Goal: Task Accomplishment & Management: Manage account settings

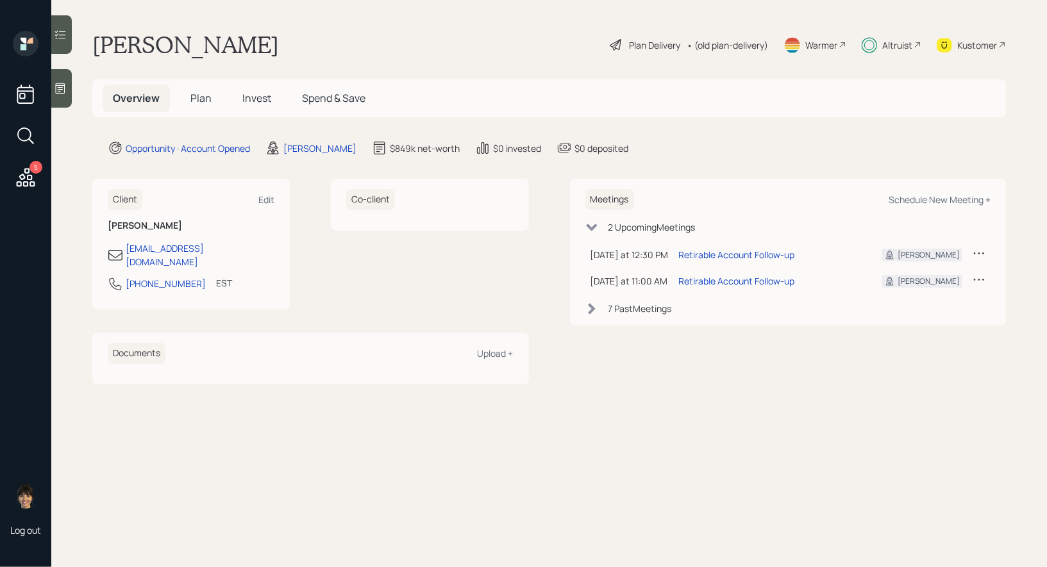
click at [623, 41] on div "Plan Delivery" at bounding box center [644, 44] width 73 height 15
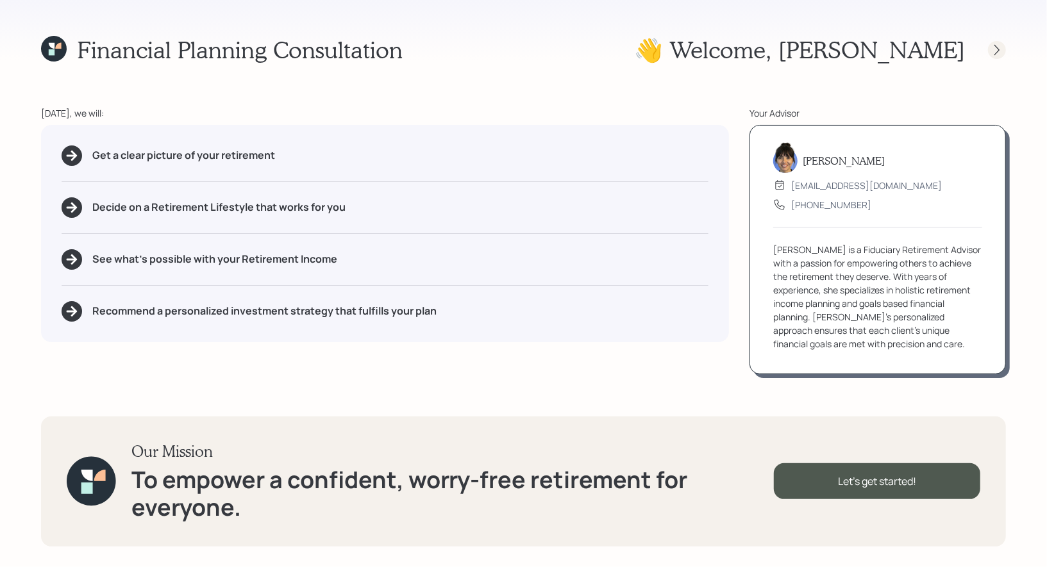
click at [997, 51] on icon at bounding box center [997, 50] width 13 height 13
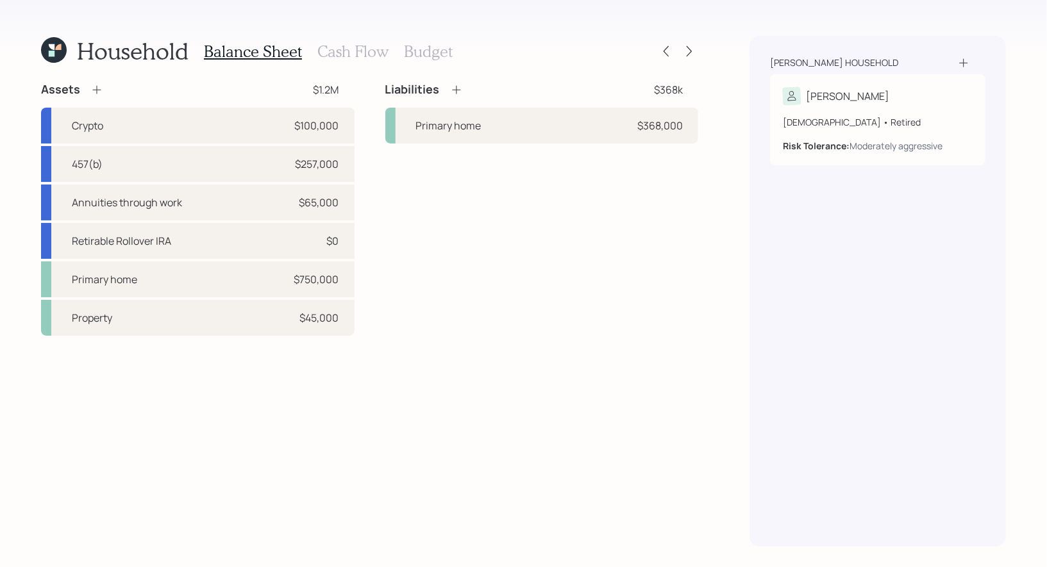
click at [50, 51] on icon at bounding box center [52, 54] width 6 height 6
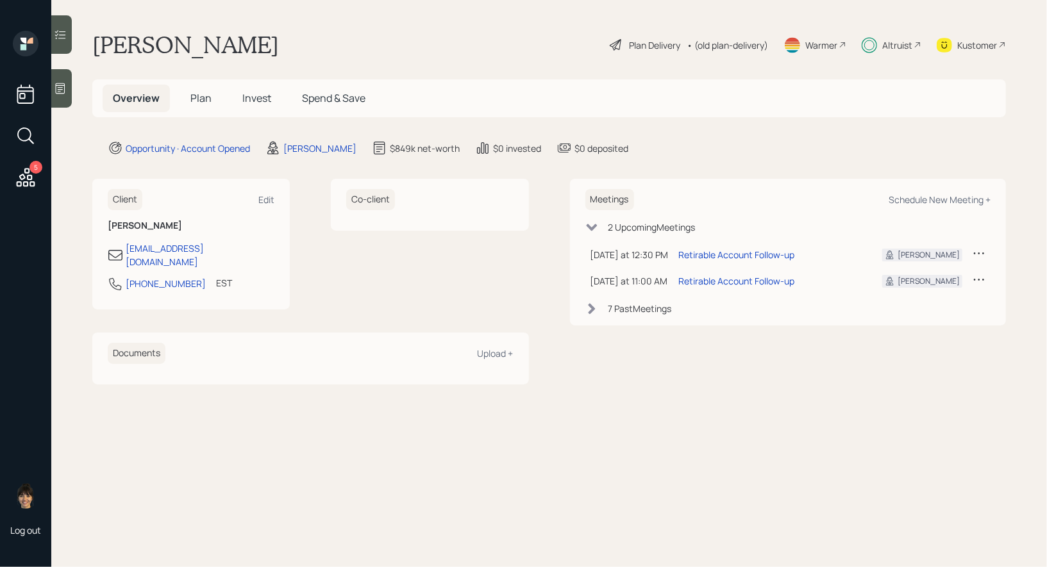
click at [251, 101] on span "Invest" at bounding box center [256, 98] width 29 height 14
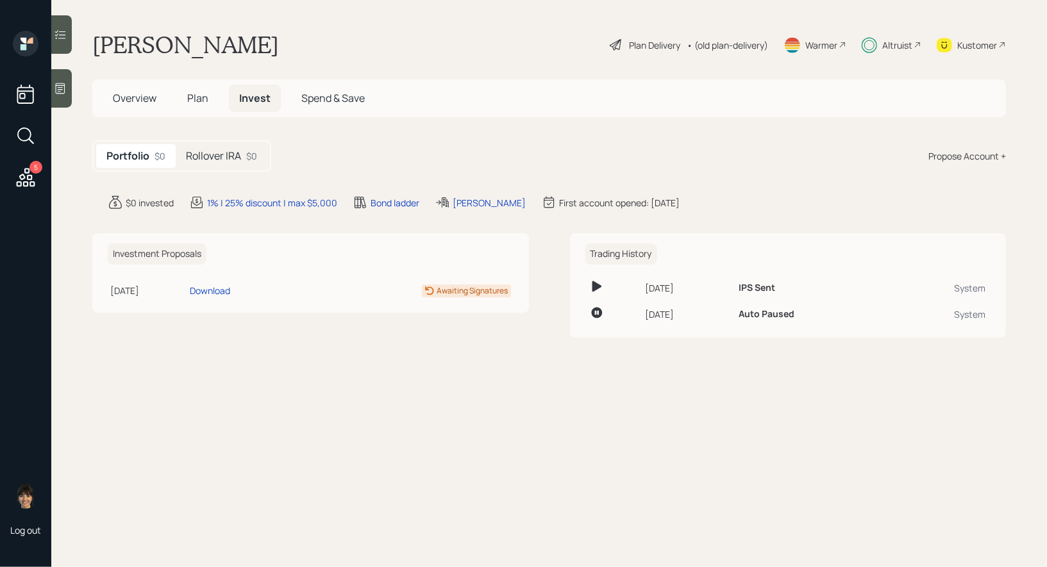
click at [226, 156] on h5 "Rollover IRA" at bounding box center [213, 156] width 55 height 12
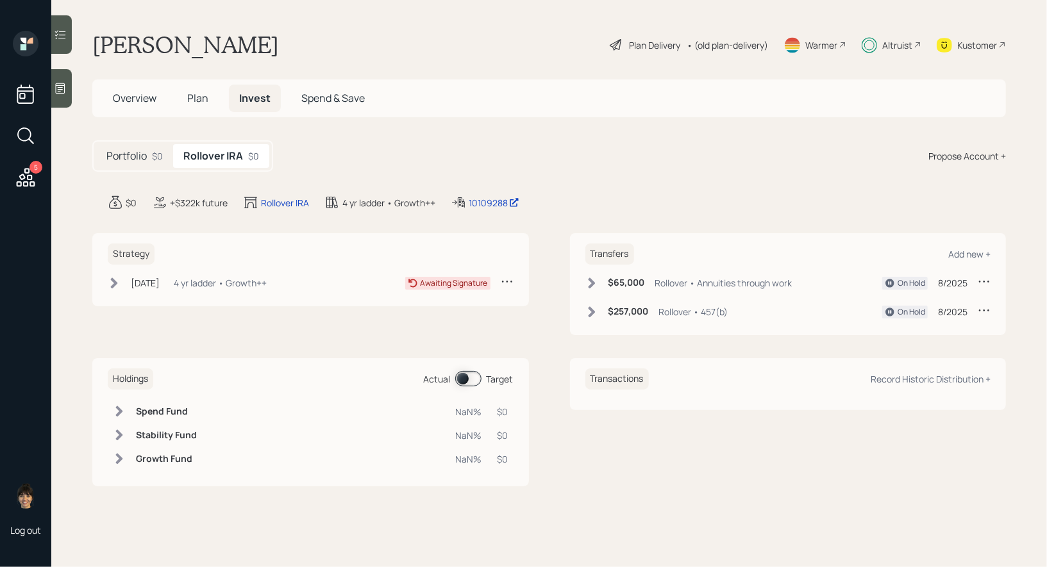
click at [126, 88] on h5 "Overview" at bounding box center [135, 99] width 64 height 28
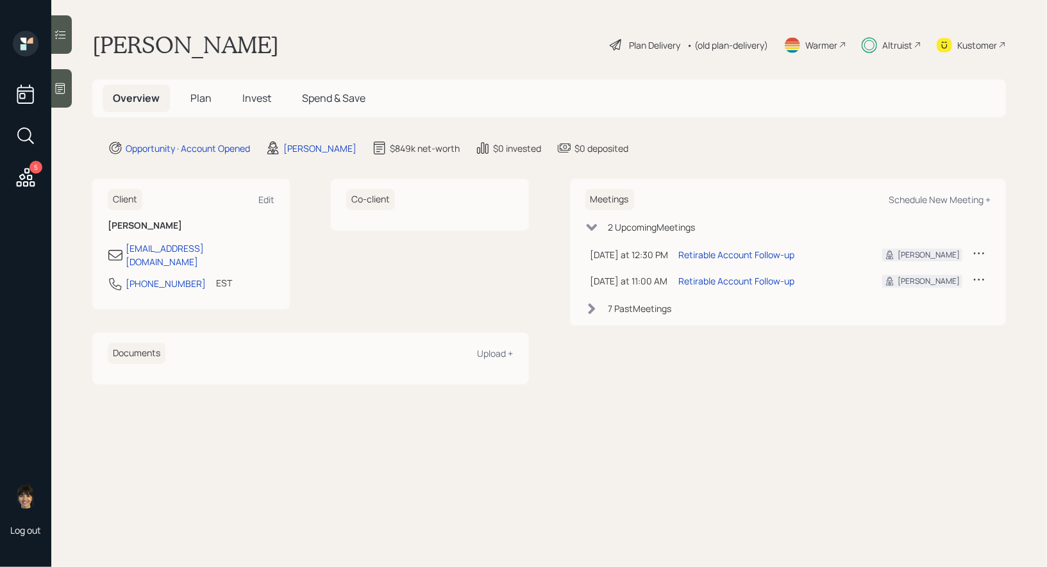
click at [615, 45] on icon at bounding box center [615, 44] width 15 height 15
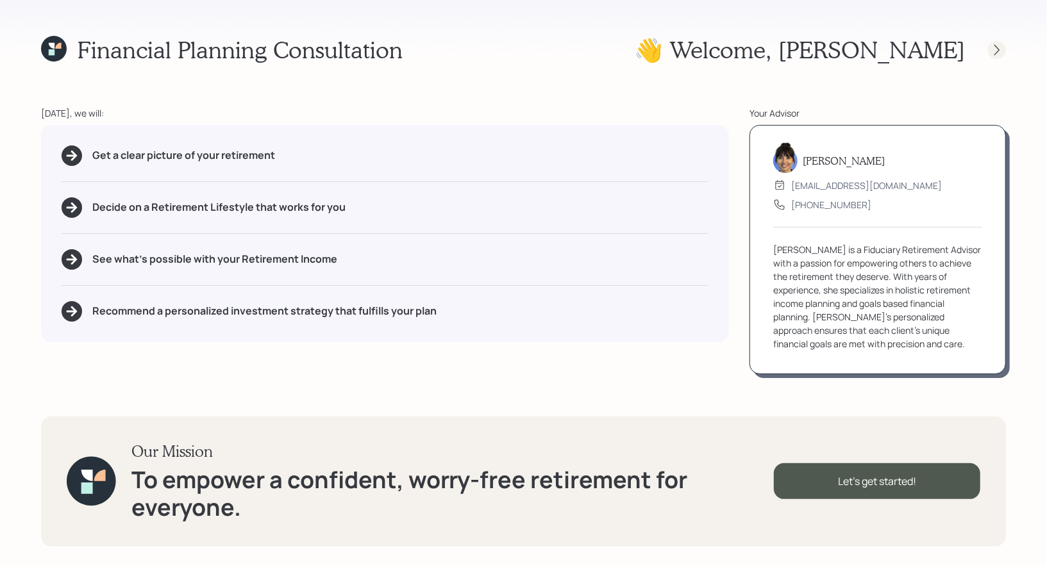
click at [996, 48] on icon at bounding box center [997, 50] width 13 height 13
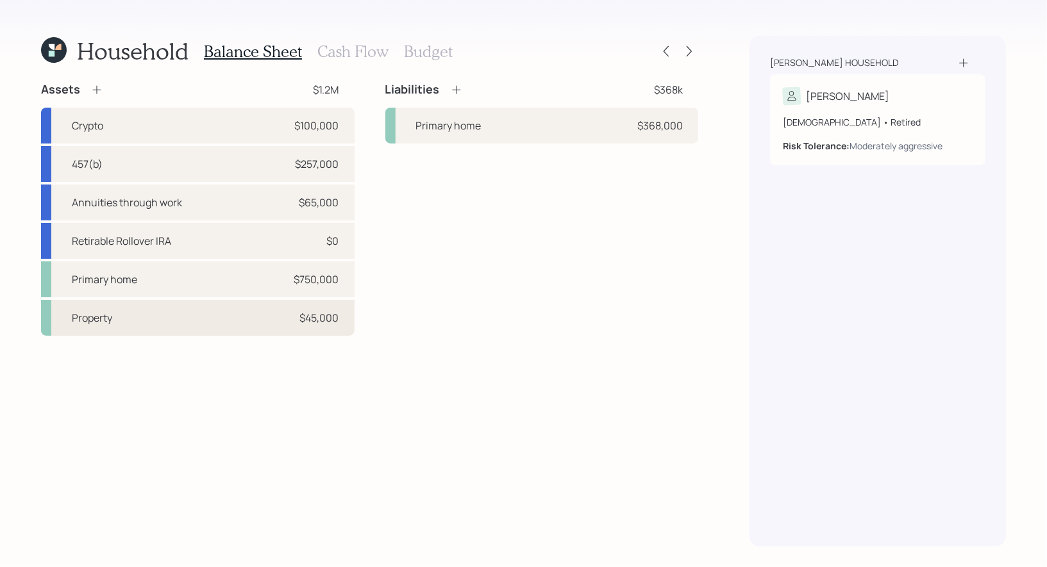
click at [228, 317] on div "Property $45,000" at bounding box center [198, 318] width 314 height 36
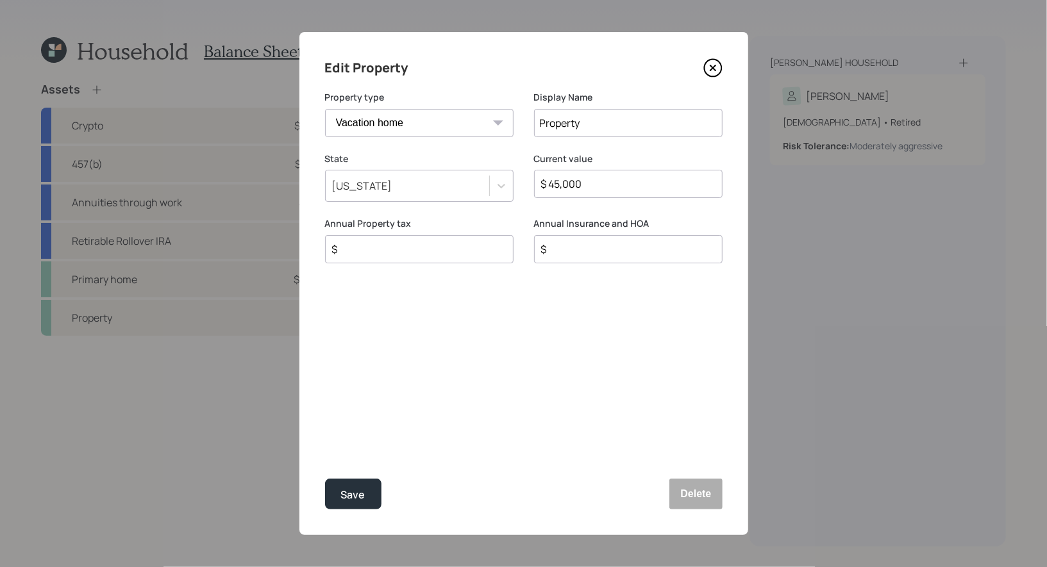
click at [715, 67] on icon at bounding box center [712, 67] width 19 height 19
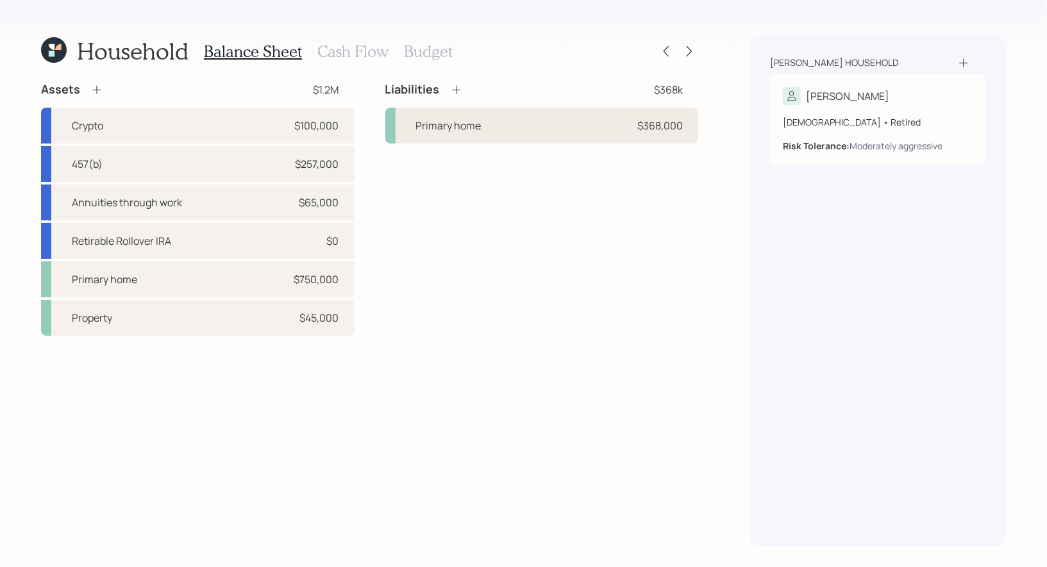
click at [495, 122] on div "Primary home $368,000" at bounding box center [542, 126] width 314 height 36
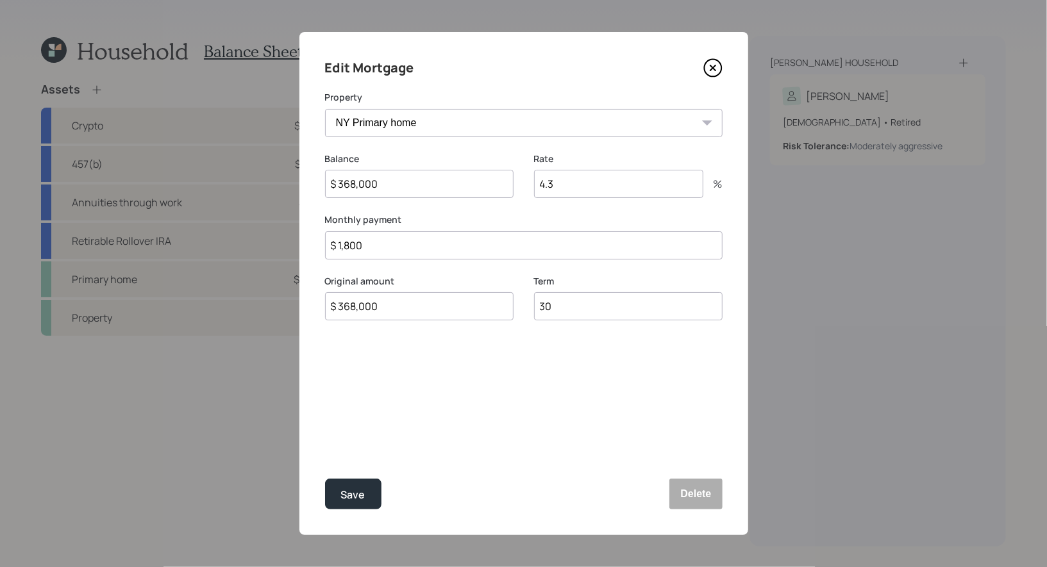
click at [713, 67] on icon at bounding box center [712, 67] width 5 height 5
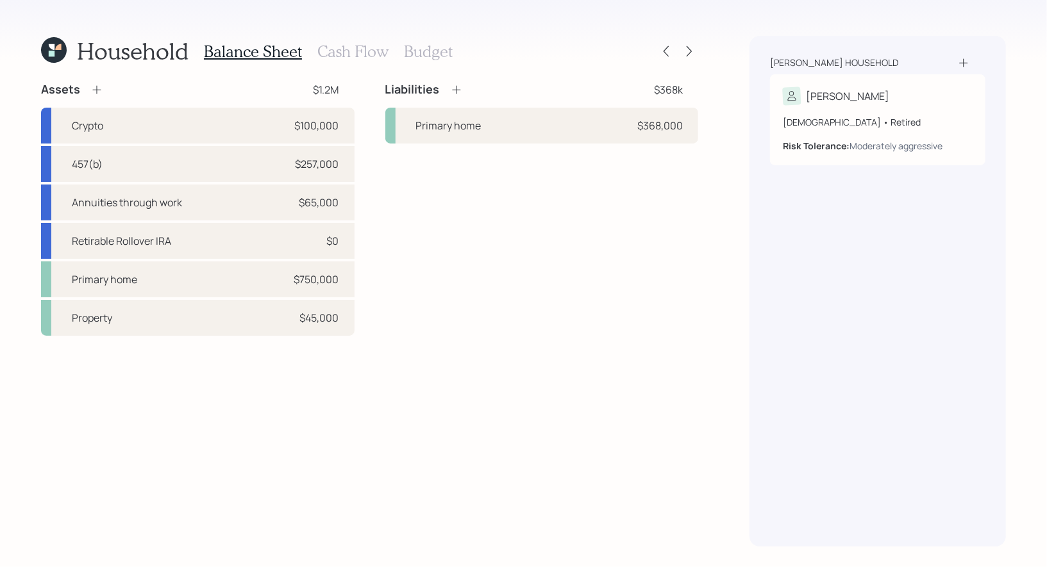
click at [346, 50] on h3 "Cash Flow" at bounding box center [352, 51] width 71 height 19
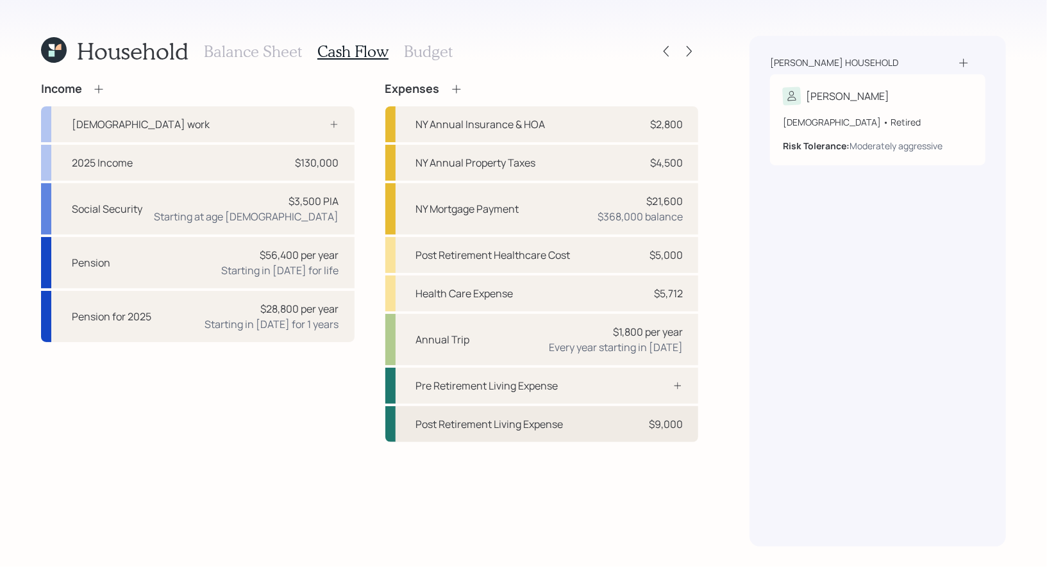
click at [531, 425] on div "Post Retirement Living Expense" at bounding box center [489, 424] width 147 height 15
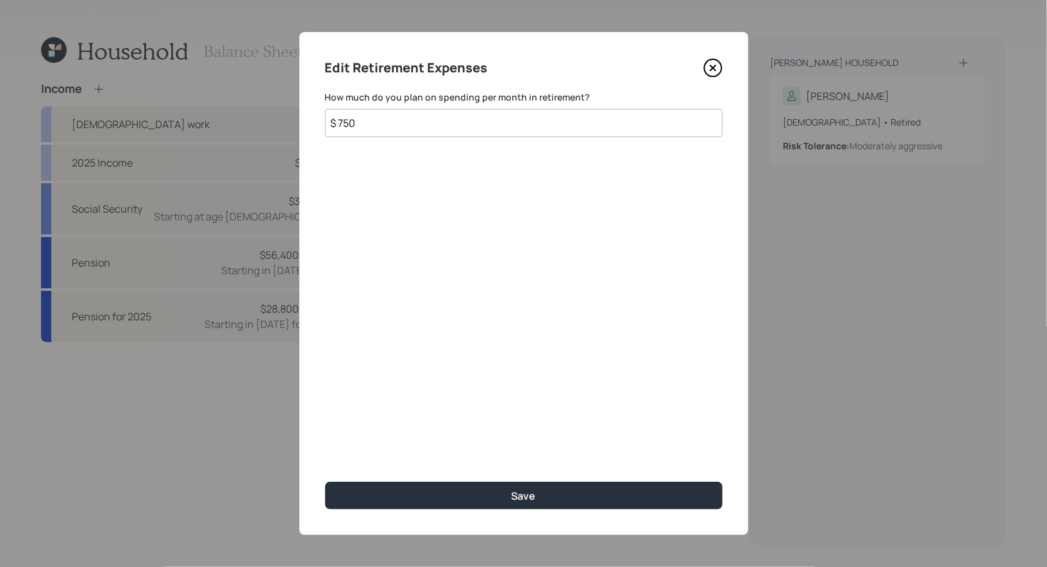
click at [715, 70] on icon at bounding box center [712, 67] width 5 height 5
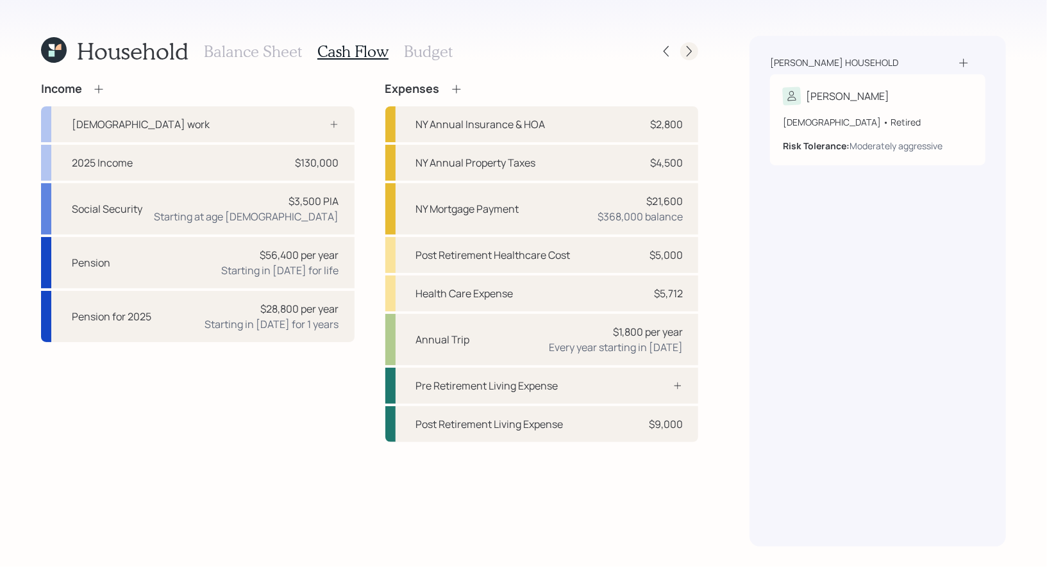
click at [692, 49] on icon at bounding box center [689, 51] width 13 height 13
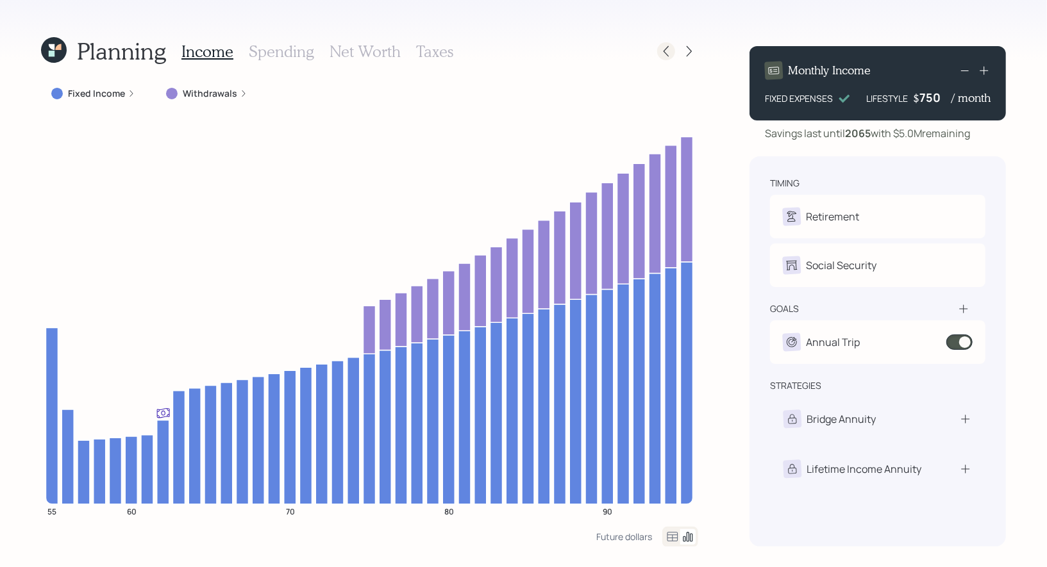
click at [670, 50] on icon at bounding box center [666, 51] width 13 height 13
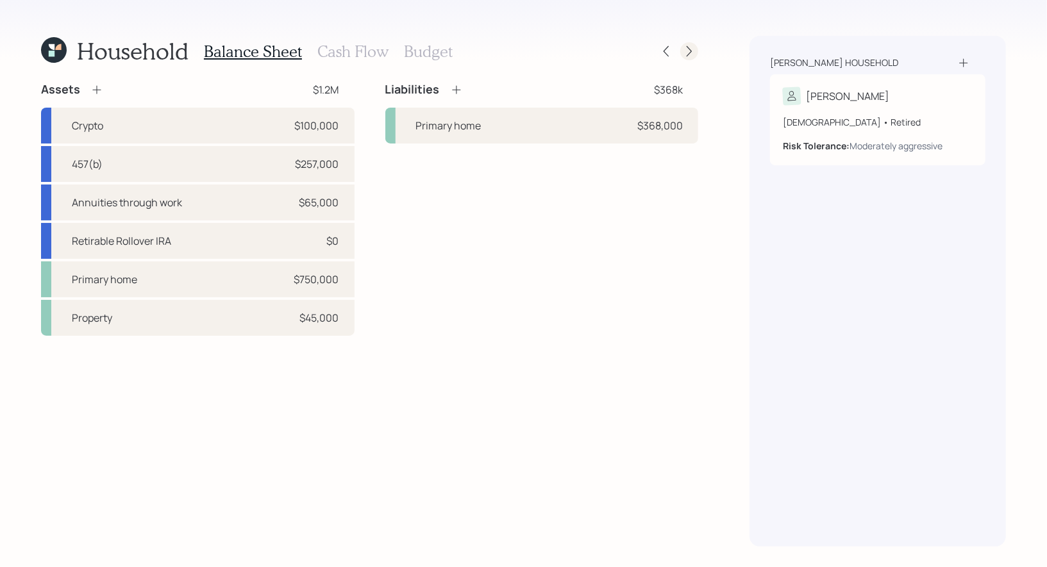
click at [689, 51] on icon at bounding box center [689, 51] width 13 height 13
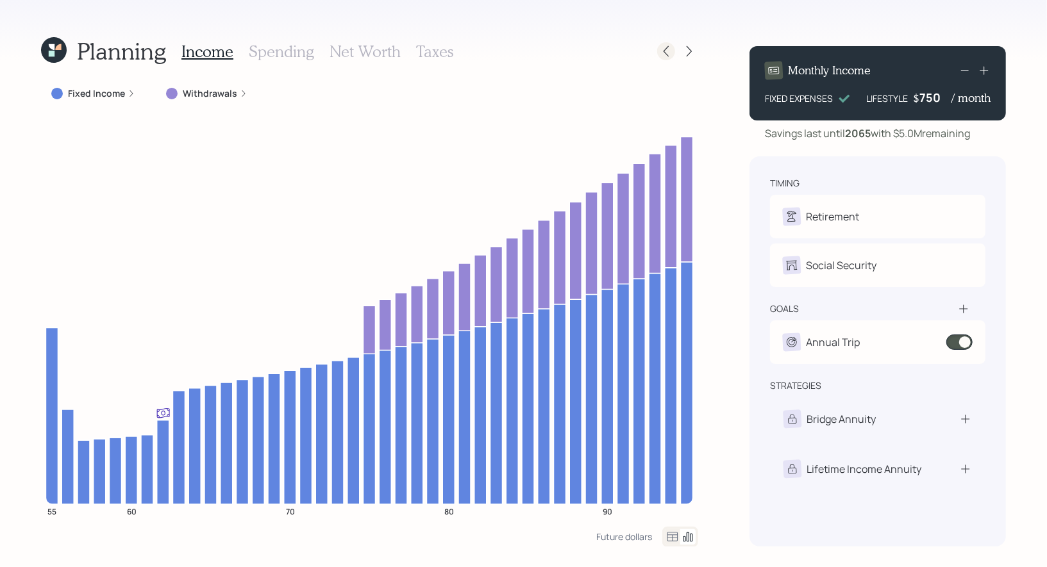
click at [669, 55] on icon at bounding box center [666, 51] width 13 height 13
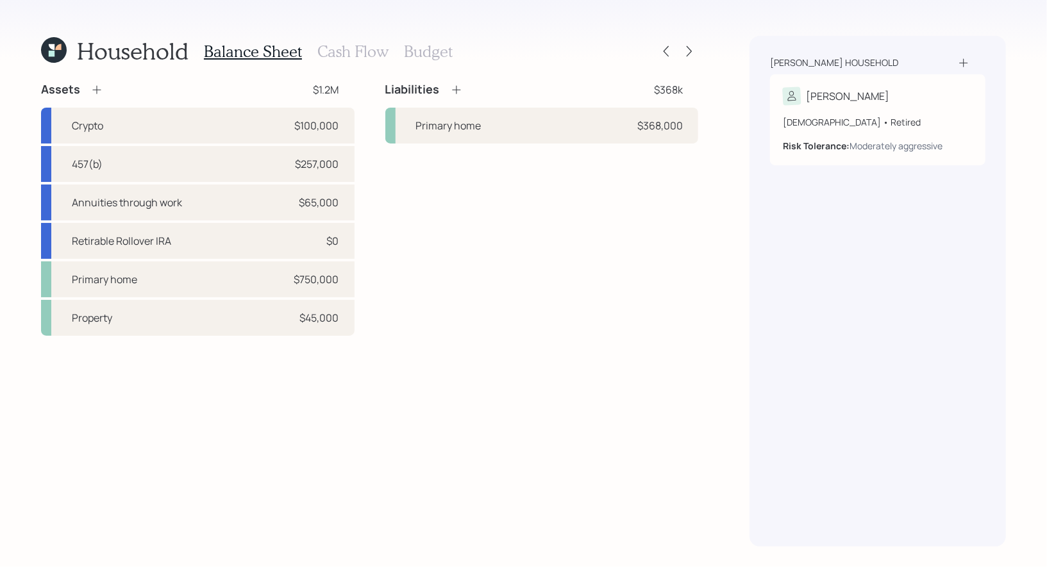
click at [49, 51] on icon at bounding box center [52, 54] width 6 height 6
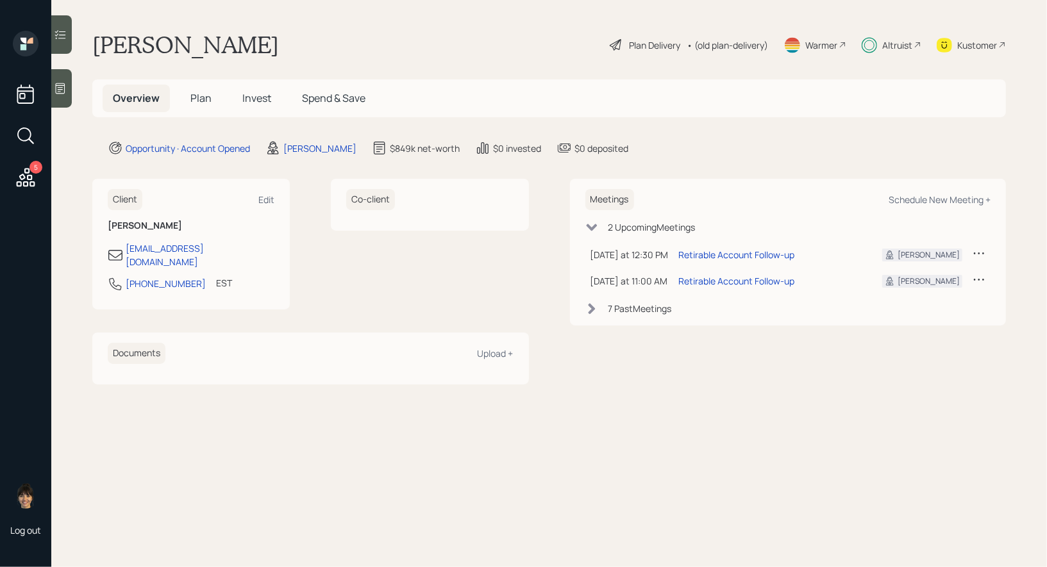
click at [261, 99] on span "Invest" at bounding box center [256, 98] width 29 height 14
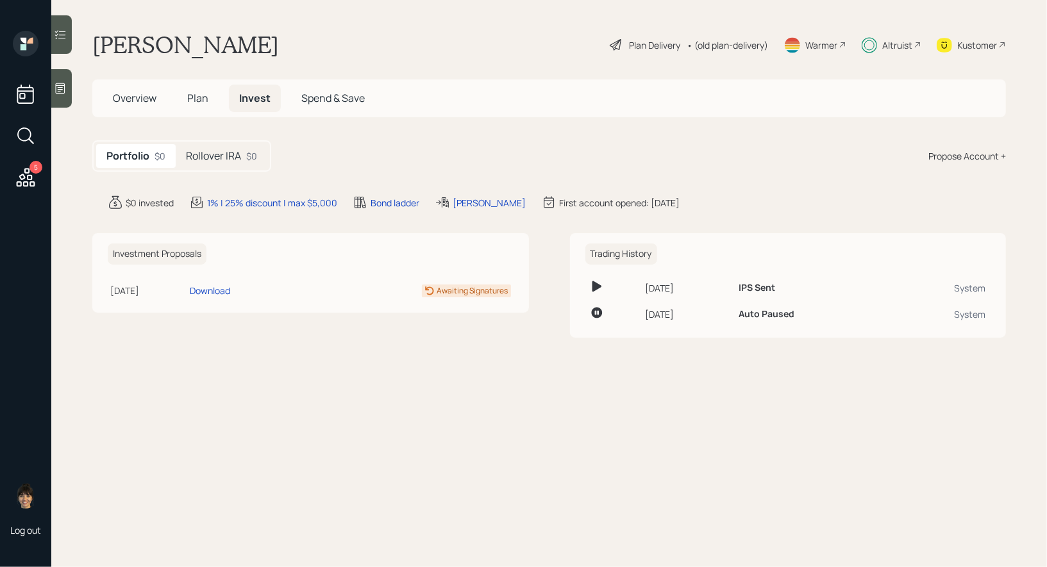
click at [961, 156] on div "Propose Account +" at bounding box center [967, 155] width 78 height 13
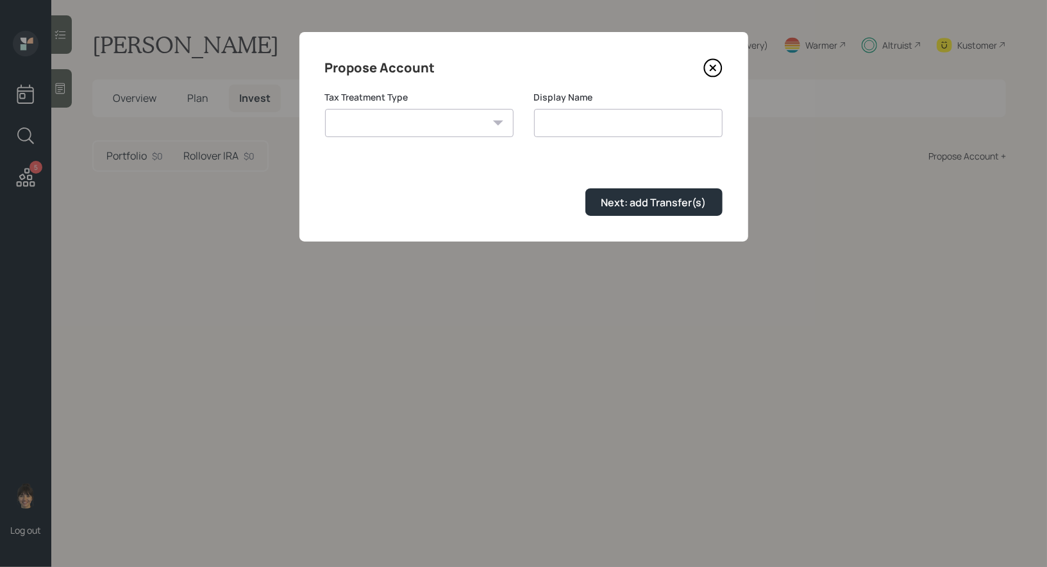
click at [402, 124] on select "Roth Taxable Traditional" at bounding box center [419, 123] width 188 height 28
select select "taxable"
click at [325, 109] on select "Roth Taxable Traditional" at bounding box center [419, 123] width 188 height 28
click at [605, 126] on input "Taxable" at bounding box center [628, 123] width 188 height 28
type input "Taxable Brokerage"
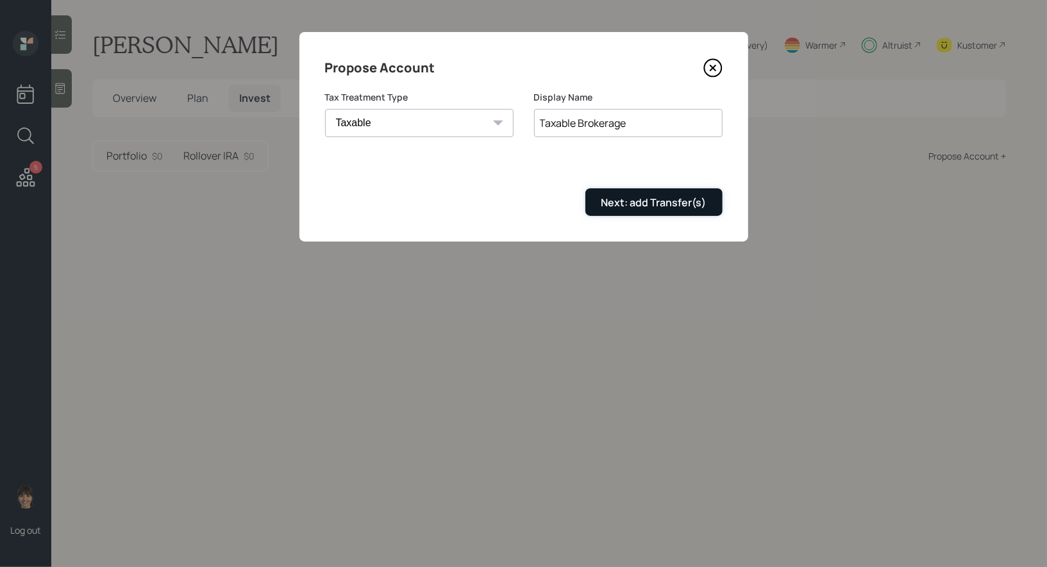
click at [672, 204] on div "Next: add Transfer(s)" at bounding box center [653, 203] width 105 height 14
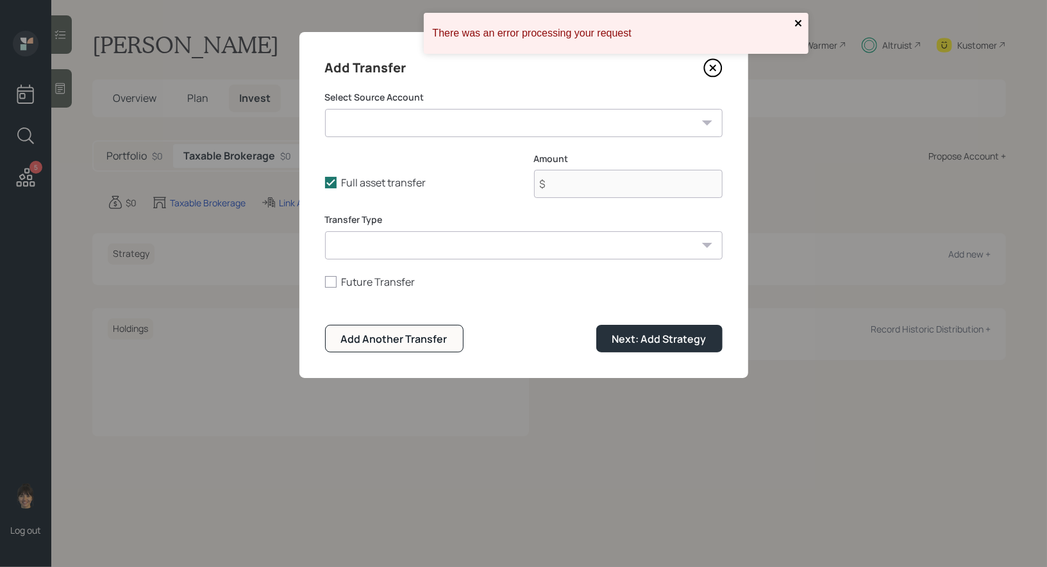
click at [798, 18] on icon "close" at bounding box center [798, 23] width 9 height 10
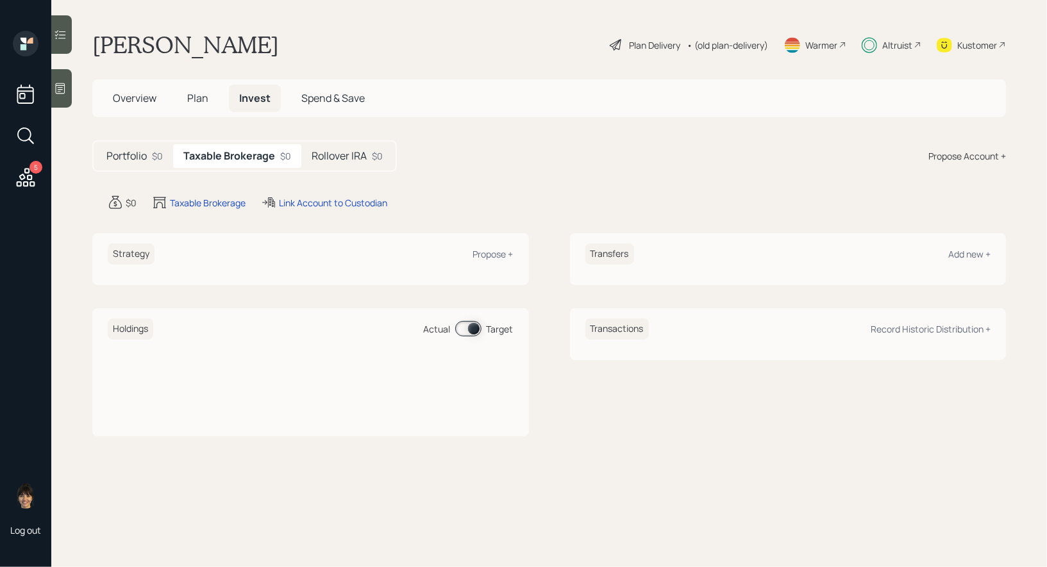
click at [199, 96] on span "Plan" at bounding box center [197, 98] width 21 height 14
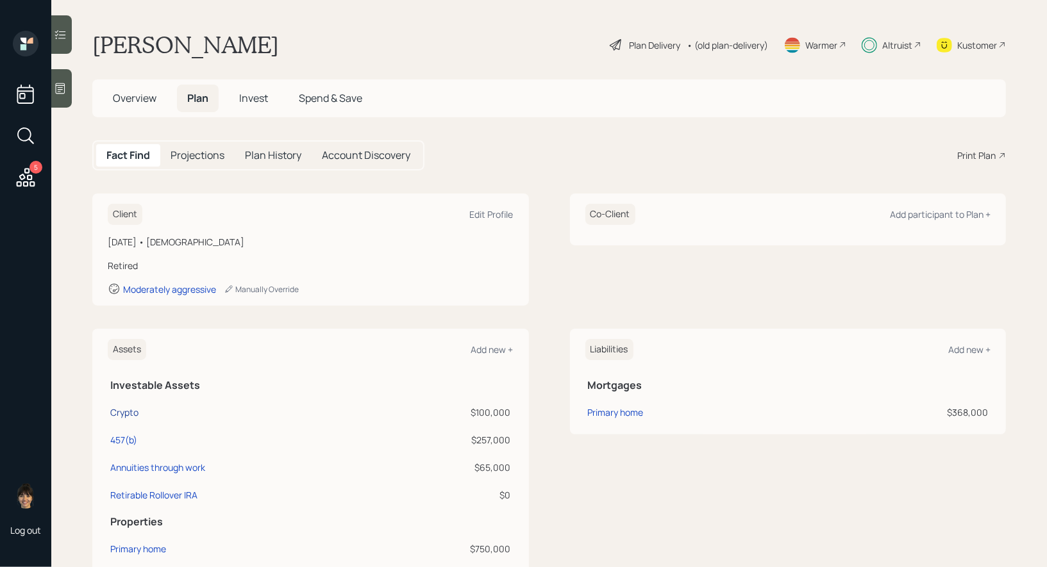
click at [127, 411] on div "Crypto" at bounding box center [124, 412] width 28 height 13
select select "taxable"
select select "balanced"
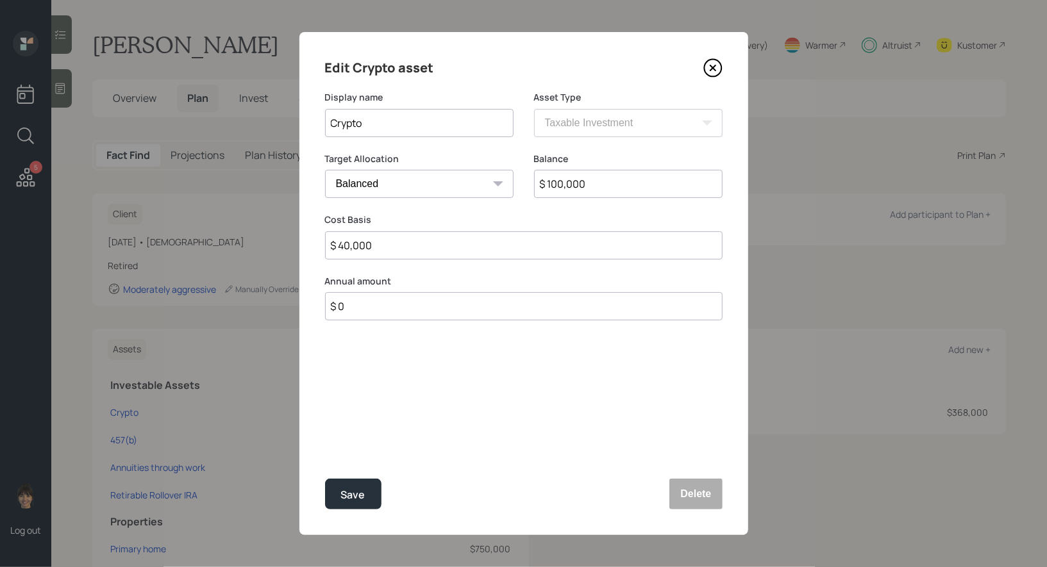
click at [390, 251] on input "$ 40,000" at bounding box center [523, 245] width 397 height 28
type input "$ 70,000"
click at [358, 498] on div "Save" at bounding box center [353, 495] width 24 height 17
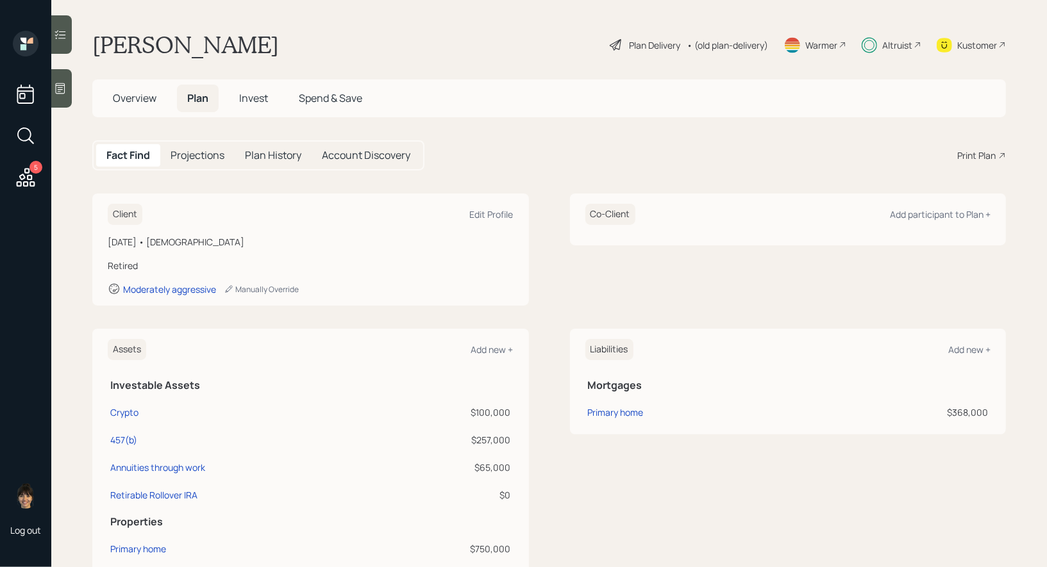
click at [260, 98] on span "Invest" at bounding box center [253, 98] width 29 height 14
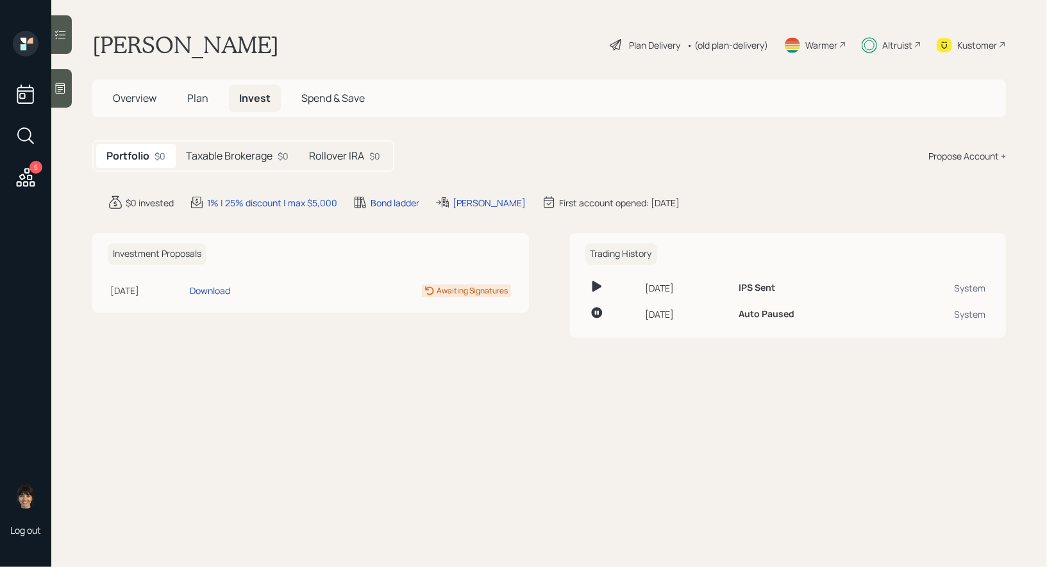
click at [249, 153] on h5 "Taxable Brokerage" at bounding box center [229, 156] width 87 height 12
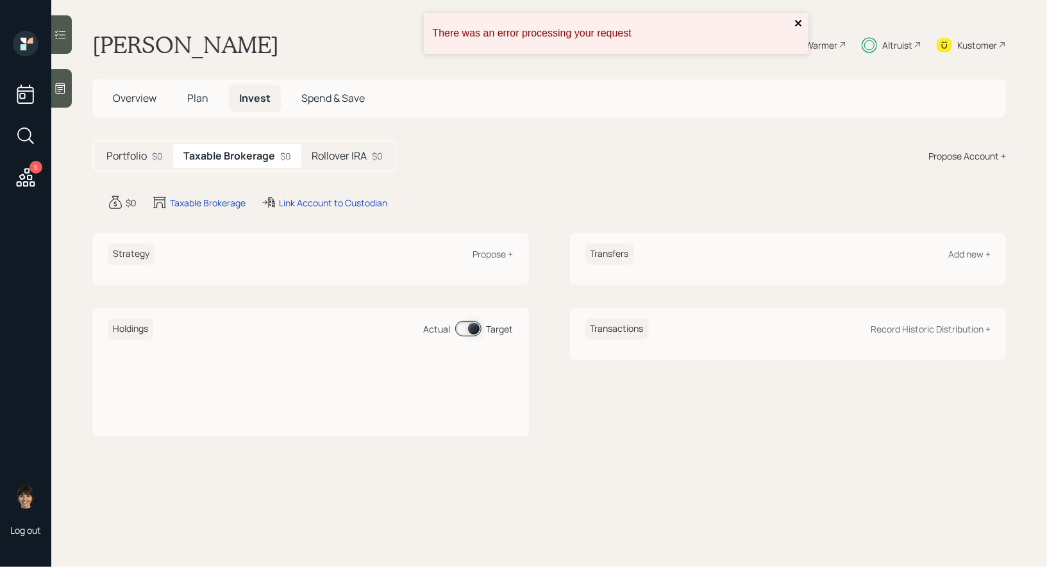
click at [799, 25] on icon "close" at bounding box center [798, 23] width 6 height 6
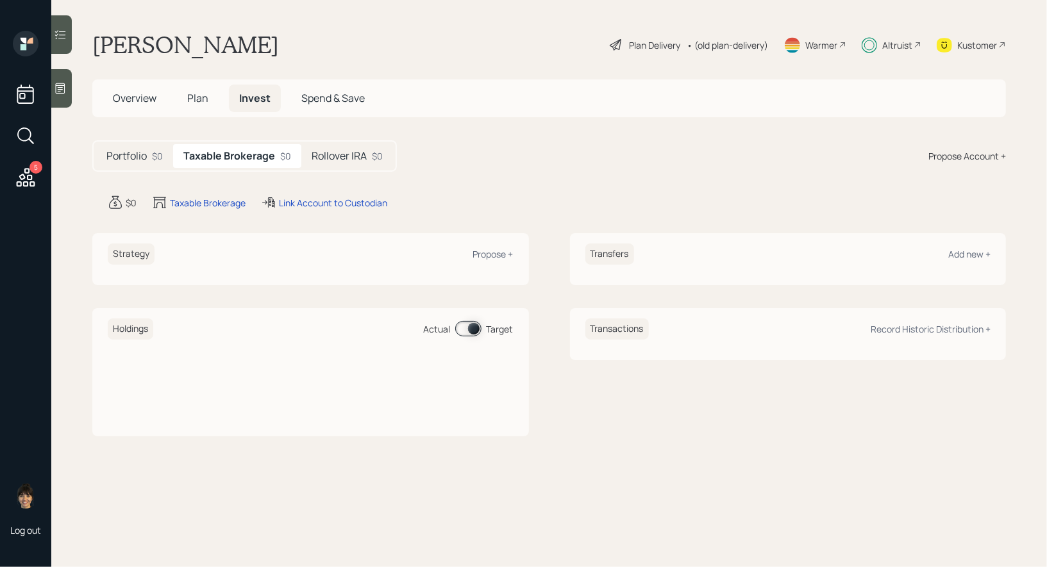
click at [630, 45] on div "Plan Delivery" at bounding box center [654, 44] width 51 height 13
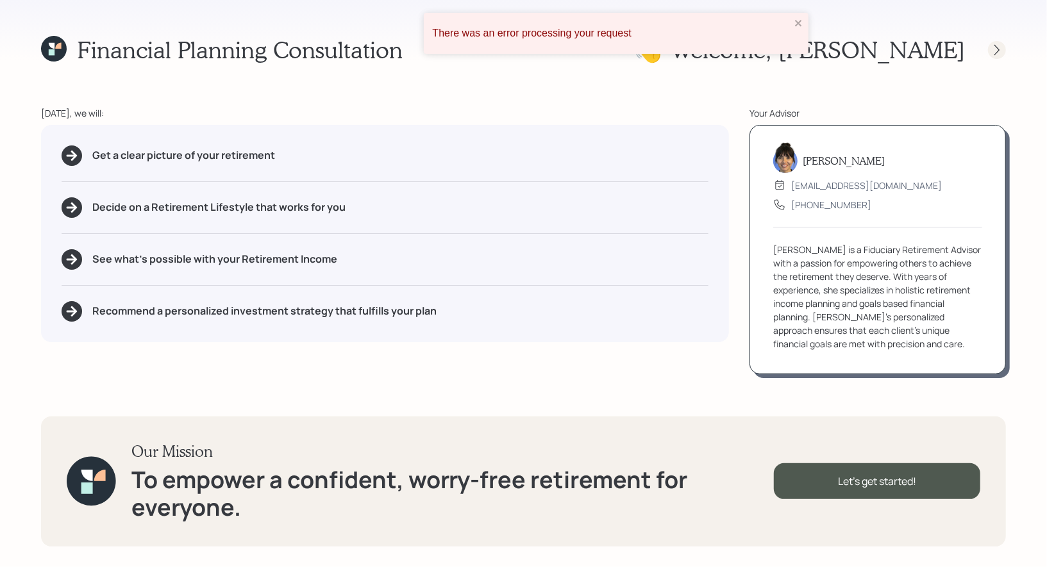
click at [999, 53] on icon at bounding box center [997, 50] width 13 height 13
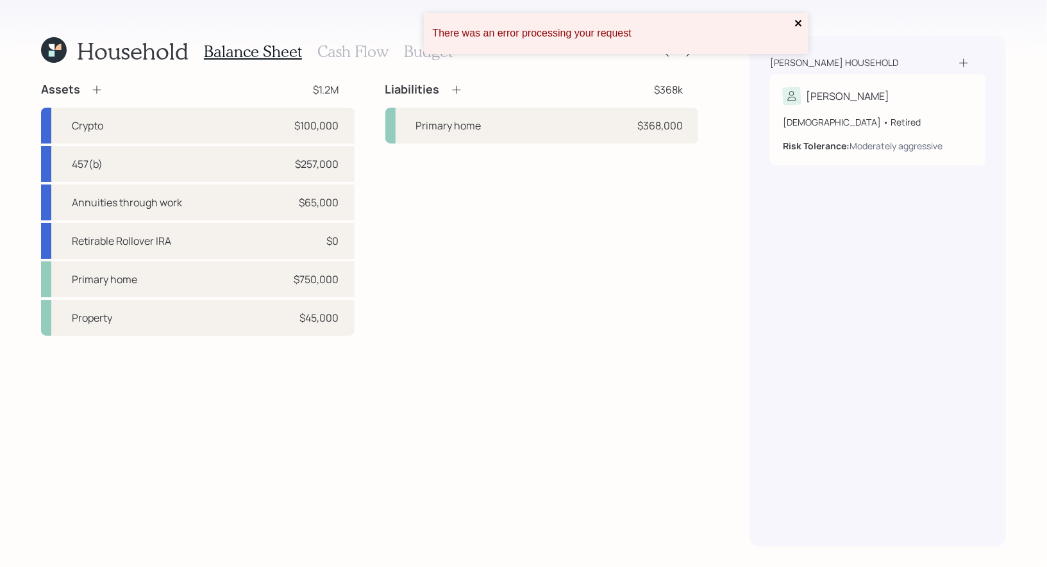
click at [799, 26] on icon "close" at bounding box center [798, 23] width 9 height 10
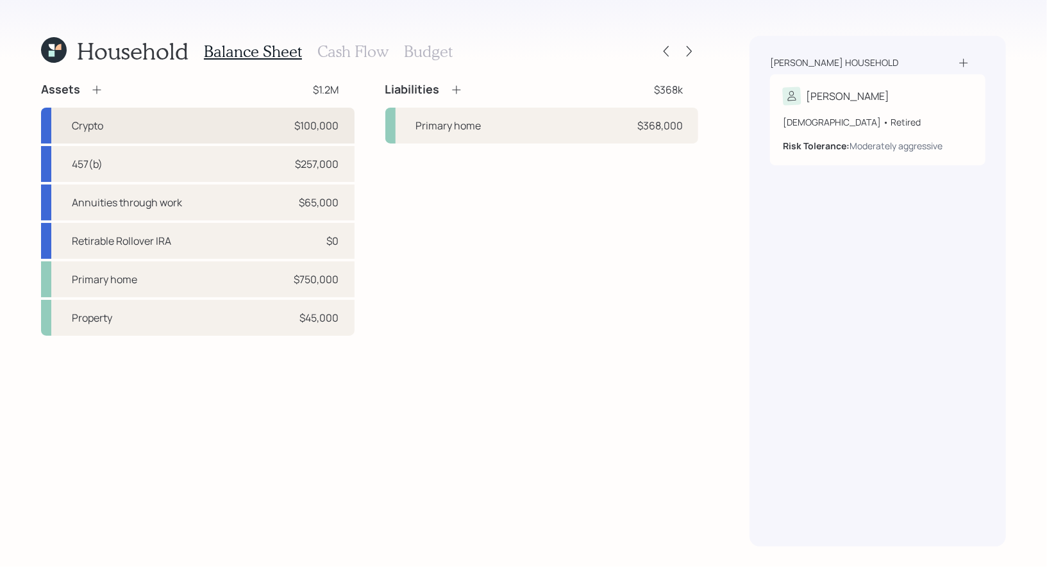
click at [183, 120] on div "Crypto $100,000" at bounding box center [198, 126] width 314 height 36
select select "taxable"
select select "balanced"
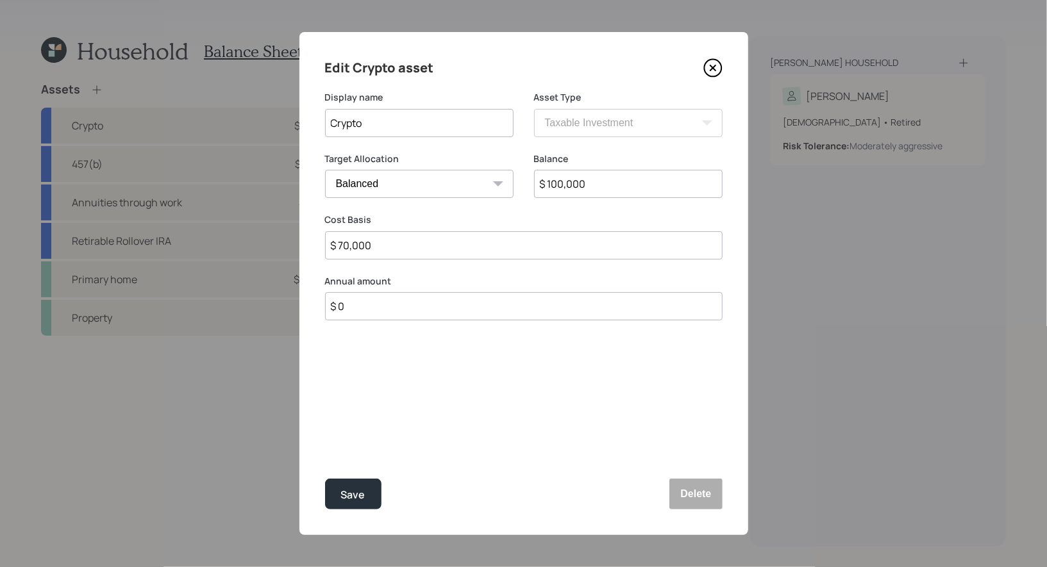
click at [714, 71] on icon at bounding box center [712, 67] width 19 height 19
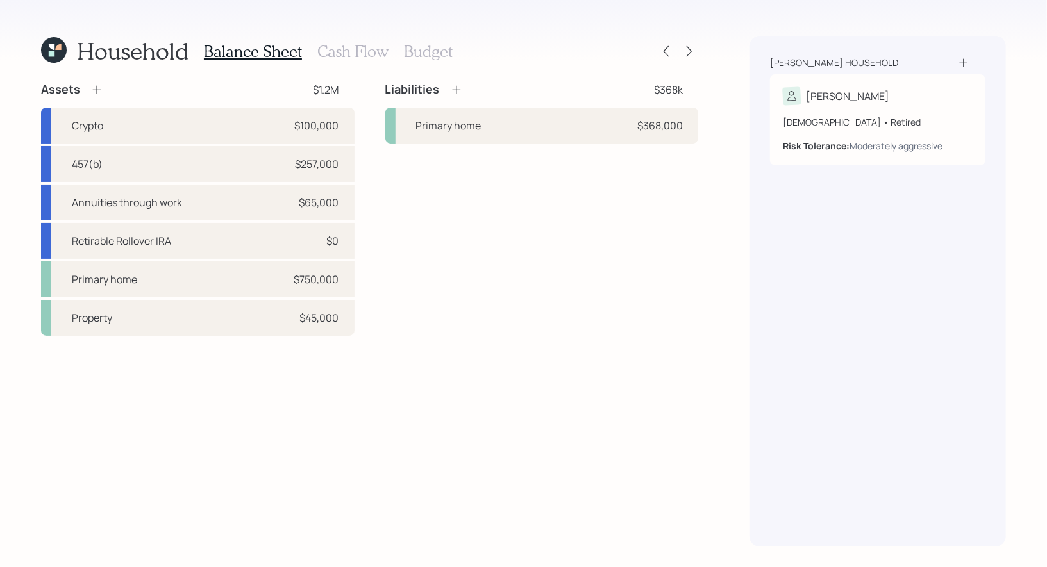
click at [58, 54] on icon at bounding box center [54, 50] width 26 height 26
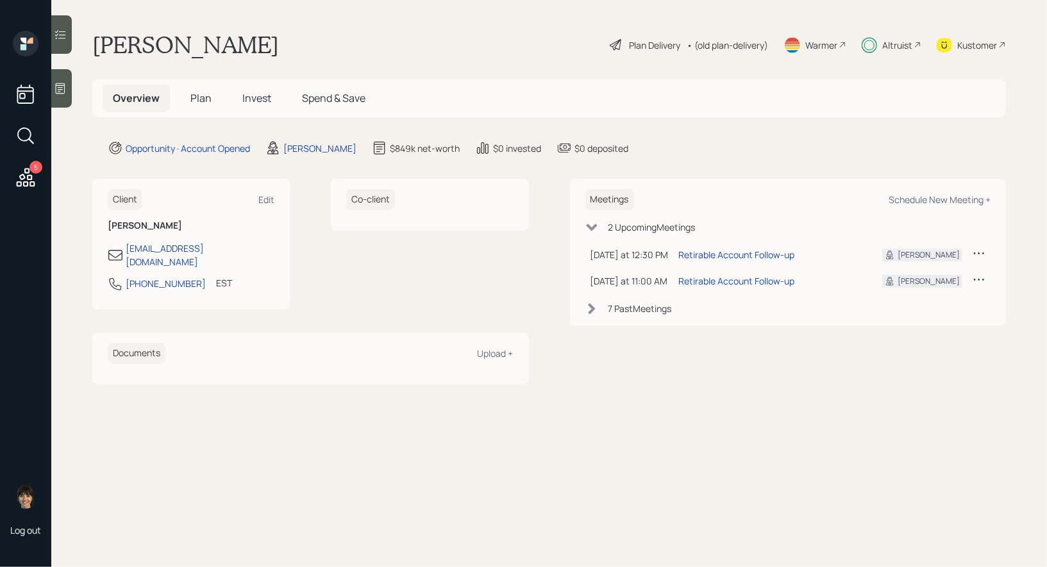
click at [258, 96] on span "Invest" at bounding box center [256, 98] width 29 height 14
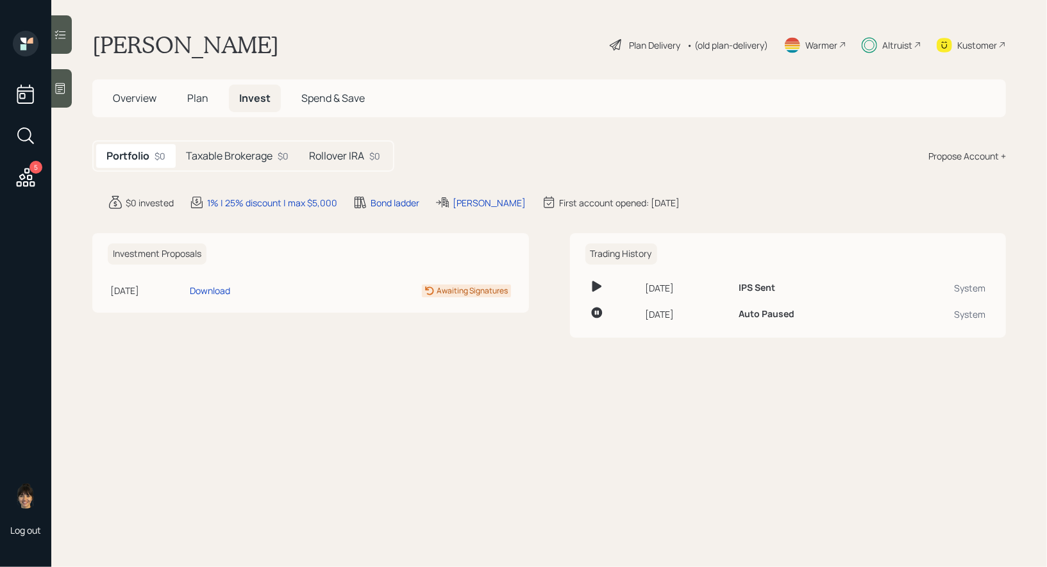
click at [255, 151] on h5 "Taxable Brokerage" at bounding box center [229, 156] width 87 height 12
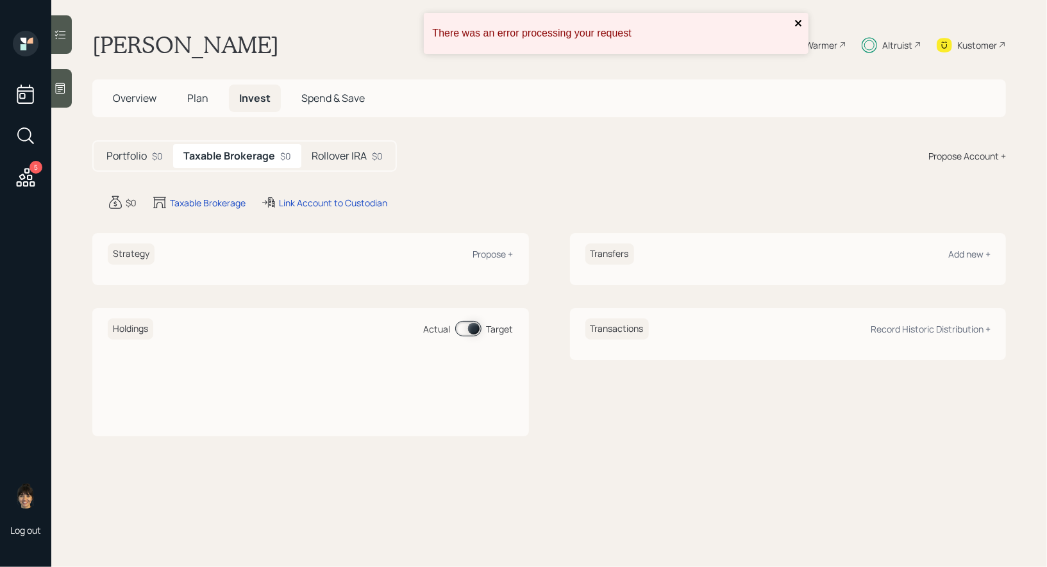
click at [801, 18] on icon "close" at bounding box center [798, 23] width 9 height 10
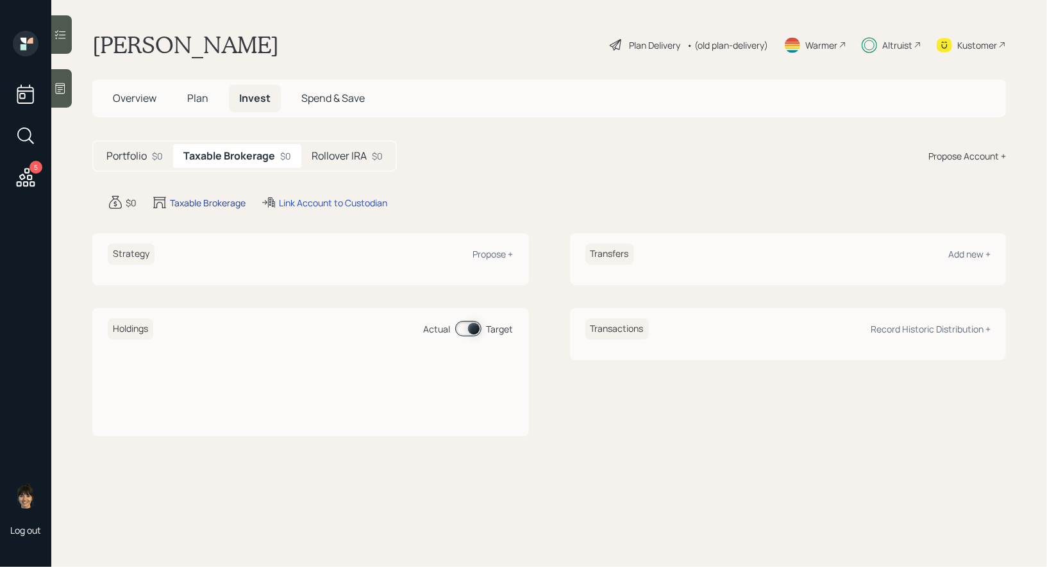
click at [202, 204] on div "Taxable Brokerage" at bounding box center [208, 202] width 76 height 13
select select "taxable"
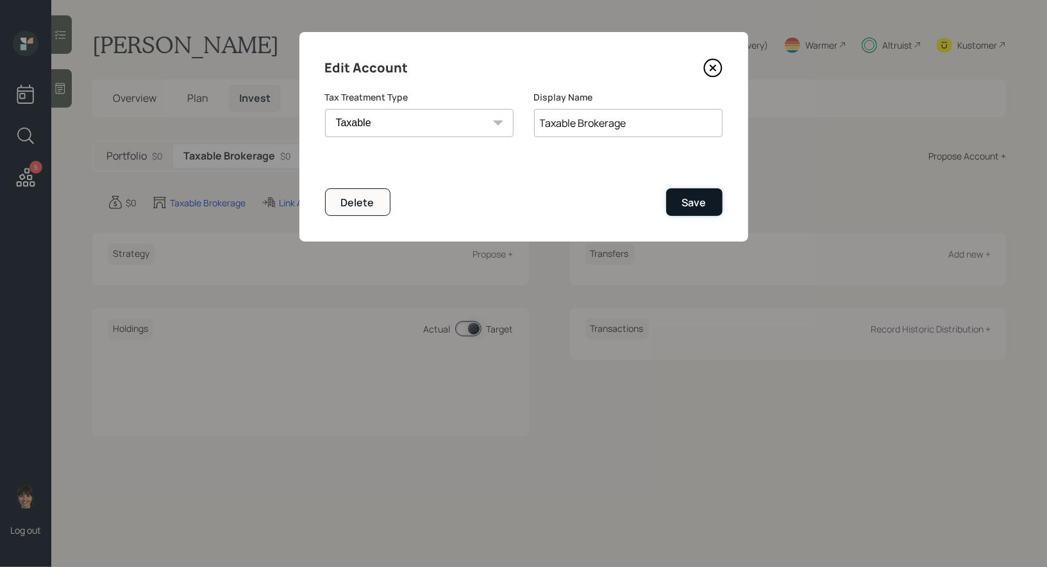
click at [710, 199] on button "Save" at bounding box center [694, 202] width 56 height 28
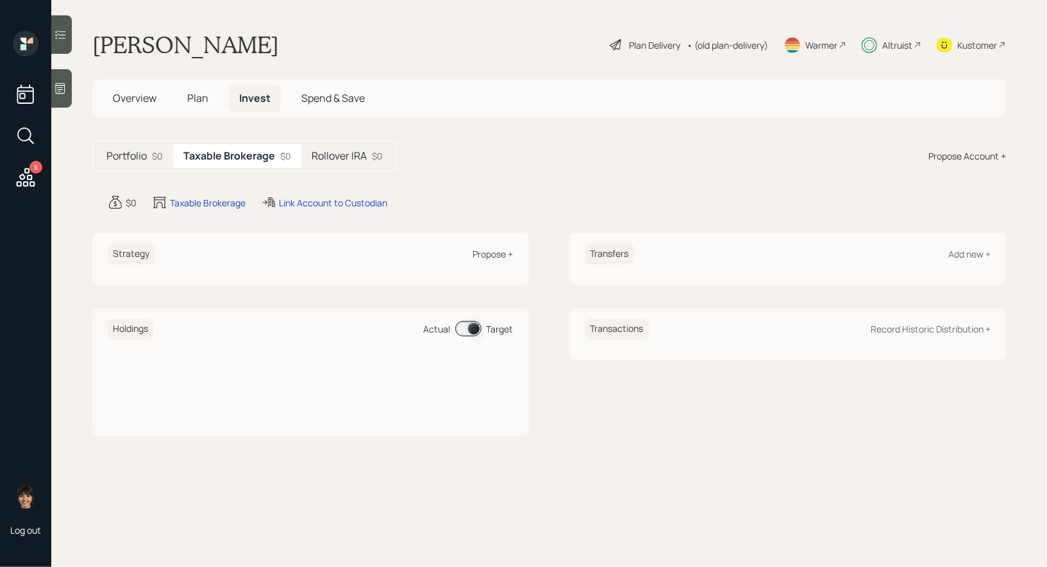
click at [493, 249] on div "Propose +" at bounding box center [493, 254] width 40 height 12
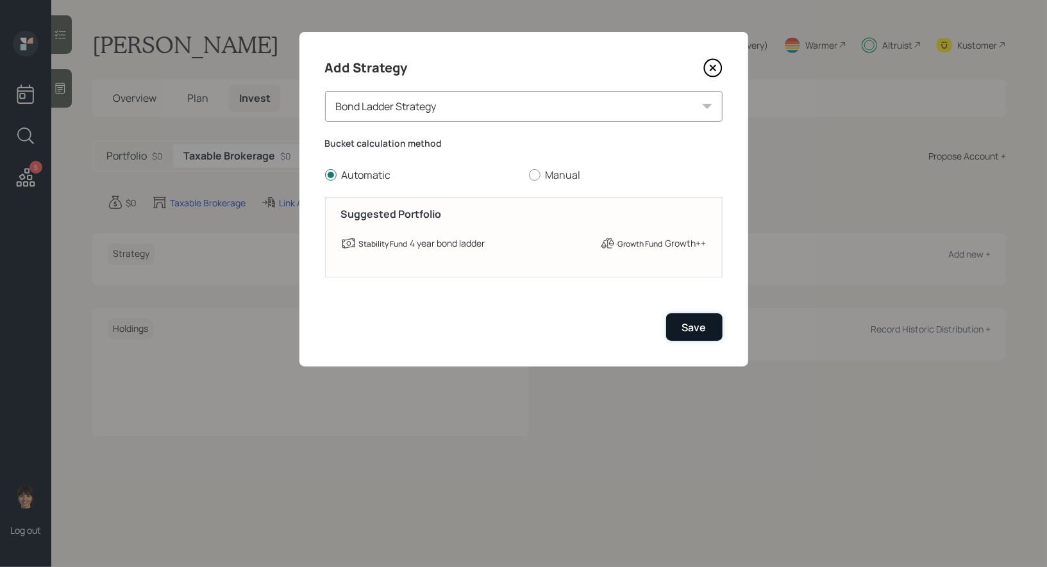
click at [697, 327] on div "Save" at bounding box center [694, 328] width 24 height 14
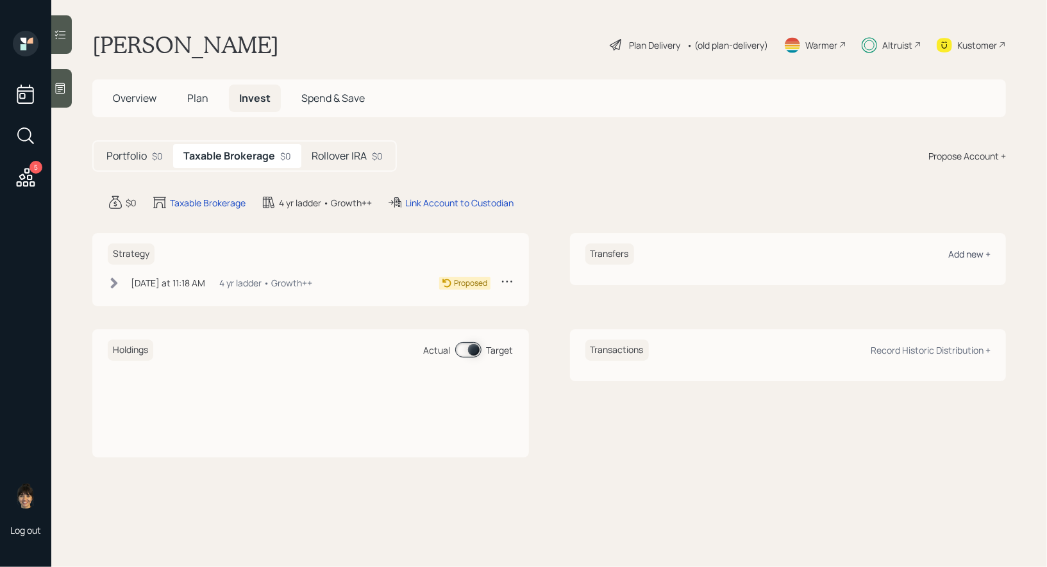
click at [964, 256] on div "Add new +" at bounding box center [969, 254] width 42 height 12
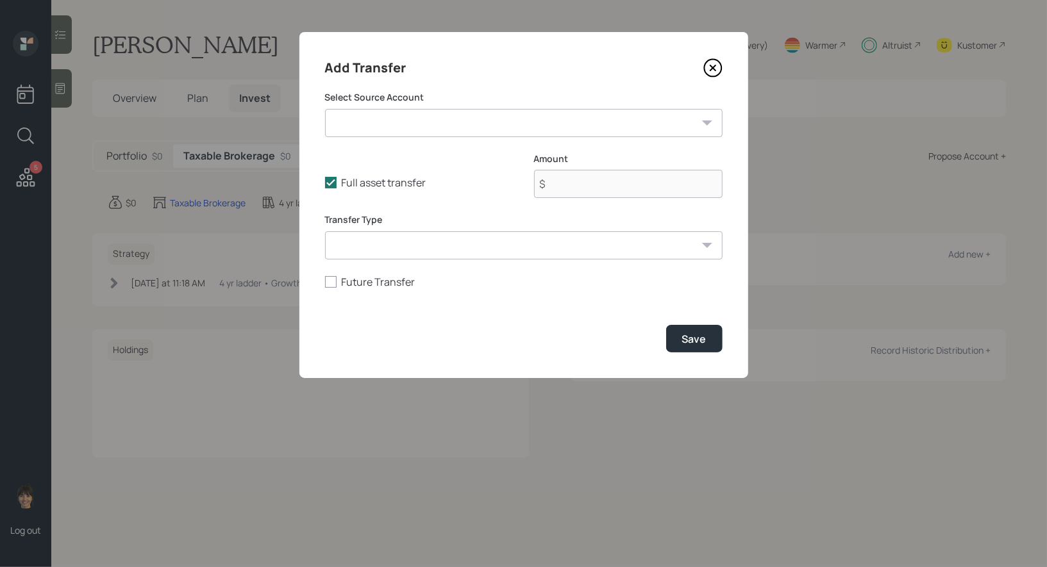
click at [471, 121] on select "Crypto ($100,000 | Taxable Investment) 457(b) ($257,000 | 457(b)) Annuities thr…" at bounding box center [523, 123] width 397 height 28
select select "7cc641ca-f89a-4a10-9573-a166ba0f5310"
click at [325, 109] on select "Crypto ($100,000 | Taxable Investment) 457(b) ($257,000 | 457(b)) Annuities thr…" at bounding box center [523, 123] width 397 height 28
type input "$ 100,000"
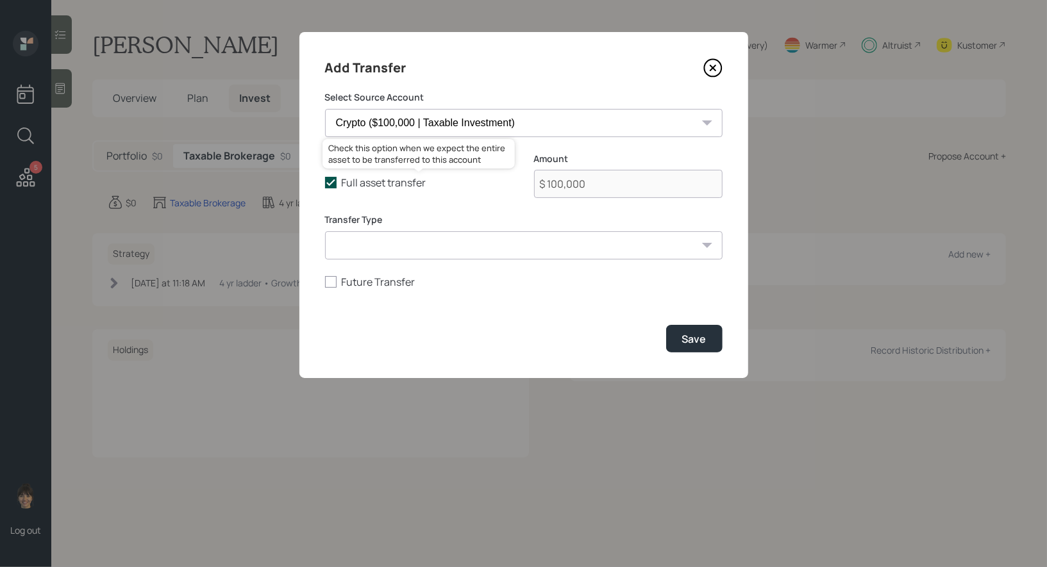
click at [330, 185] on polyline at bounding box center [331, 182] width 8 height 5
click at [325, 183] on input "Full asset transfer" at bounding box center [324, 183] width 1 height 1
checkbox input "false"
click at [640, 190] on input "$ 100,000" at bounding box center [628, 184] width 188 height 28
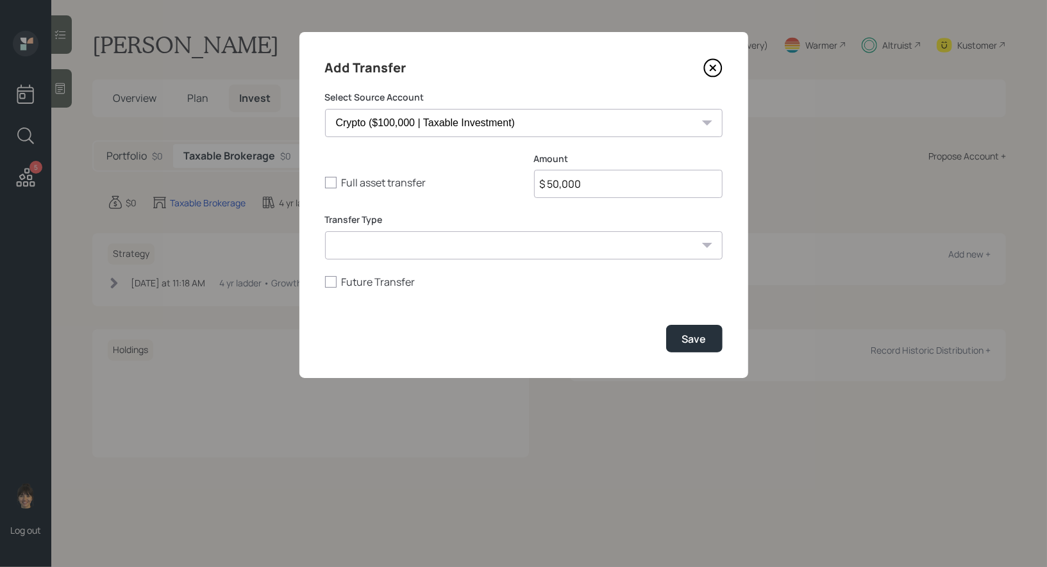
type input "$ 50,000"
click at [512, 248] on select "ACAT Transfer Non ACAT Transfer Capitalize Rollover Rollover Deposit" at bounding box center [523, 245] width 397 height 28
click at [325, 231] on select "ACAT Transfer Non ACAT Transfer Capitalize Rollover Rollover Deposit" at bounding box center [523, 245] width 397 height 28
click at [592, 251] on select "ACAT Transfer Non ACAT Transfer Capitalize Rollover Rollover Deposit" at bounding box center [523, 245] width 397 height 28
select select "non_acat_transfer"
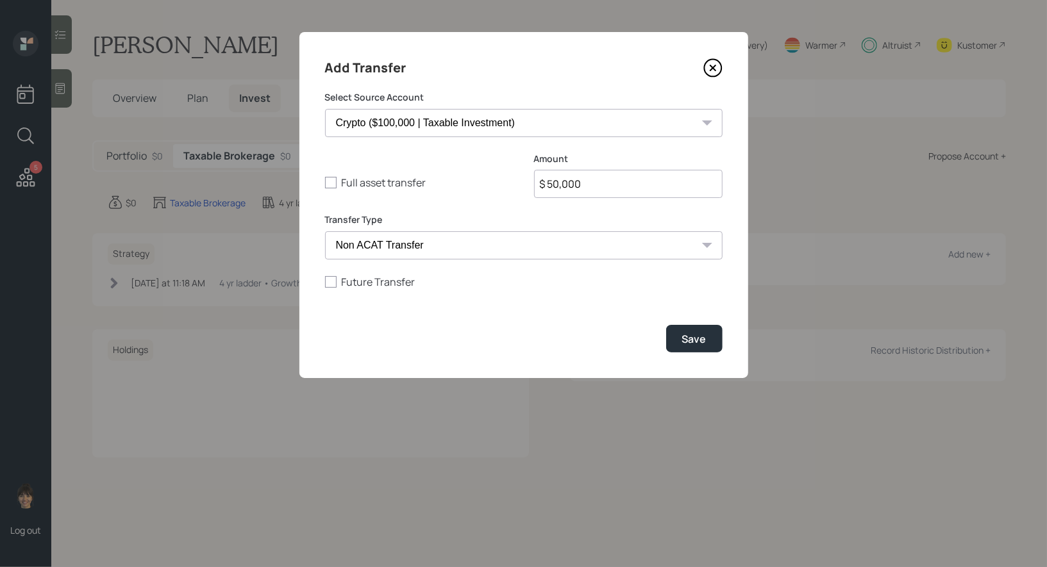
click at [325, 231] on select "ACAT Transfer Non ACAT Transfer Capitalize Rollover Rollover Deposit" at bounding box center [523, 245] width 397 height 28
click at [690, 339] on div "Save" at bounding box center [694, 339] width 24 height 14
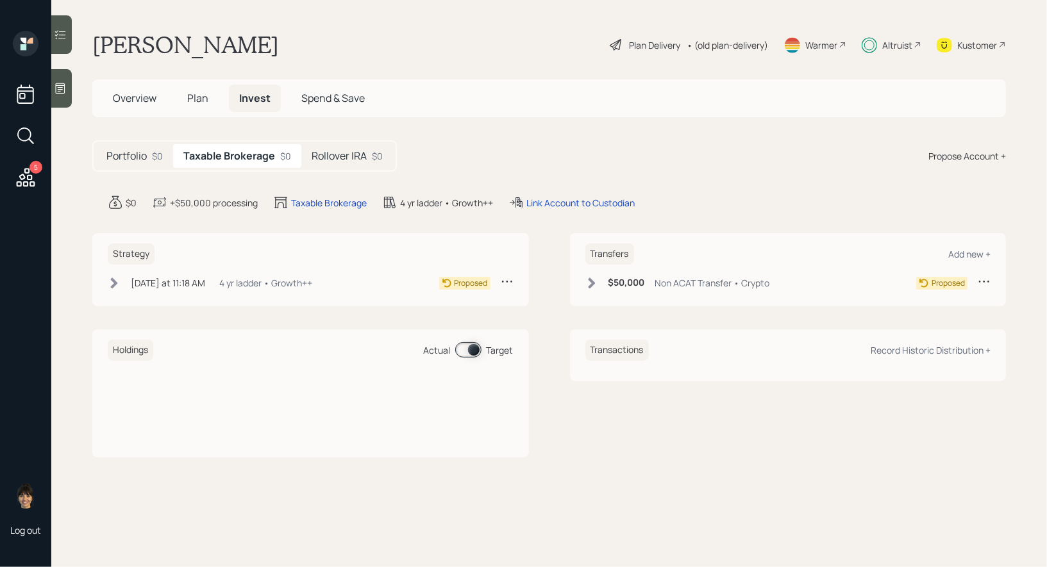
click at [114, 282] on icon at bounding box center [114, 283] width 7 height 11
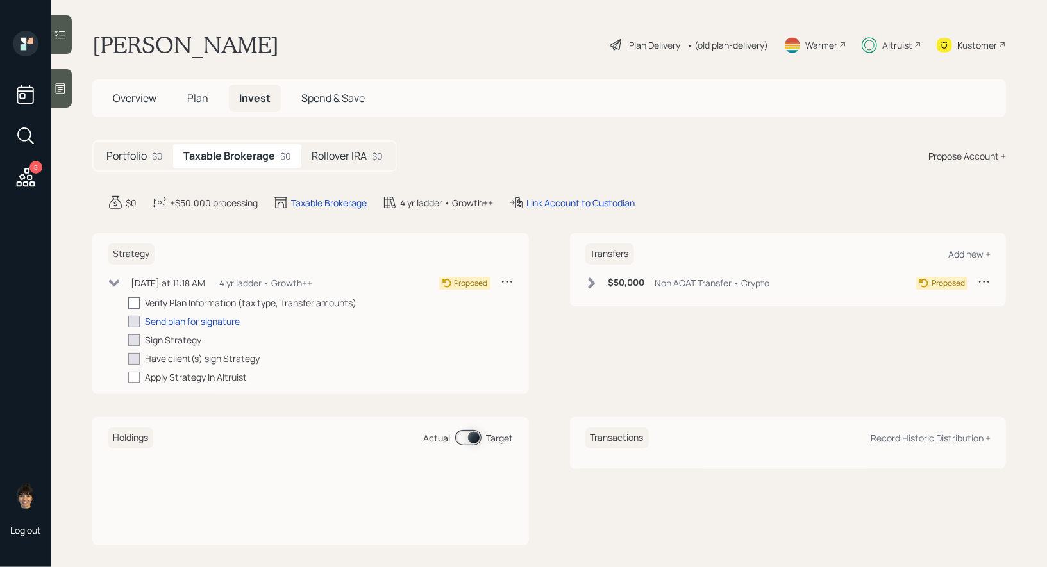
click at [136, 301] on div at bounding box center [134, 303] width 12 height 12
click at [128, 303] on input "checkbox" at bounding box center [128, 303] width 1 height 1
checkbox input "true"
click at [591, 281] on icon at bounding box center [591, 283] width 7 height 11
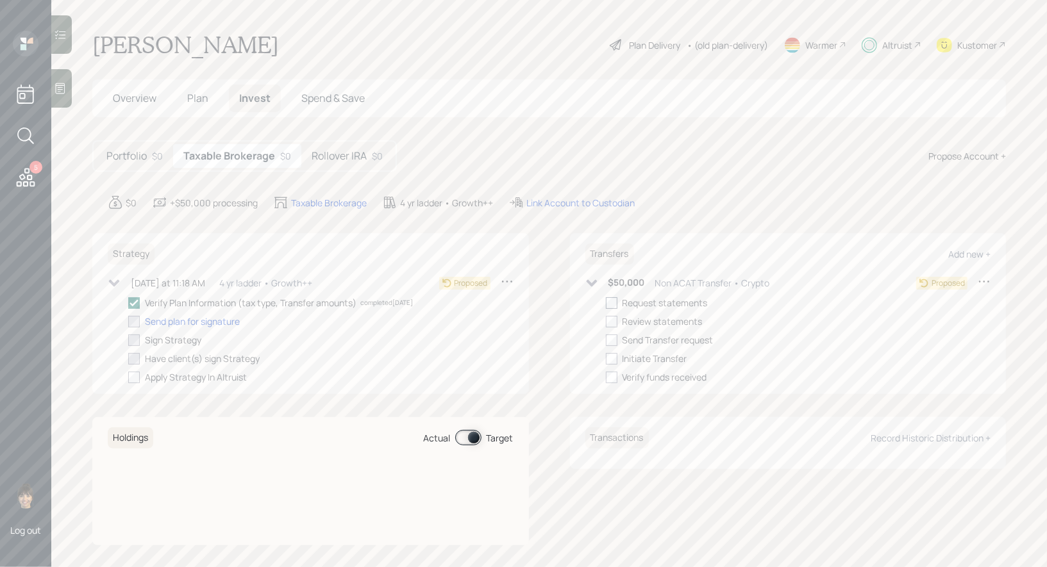
click at [612, 301] on div at bounding box center [612, 303] width 12 height 12
click at [606, 303] on input "checkbox" at bounding box center [605, 303] width 1 height 1
checkbox input "true"
click at [217, 319] on div "Send plan for signature" at bounding box center [192, 321] width 95 height 13
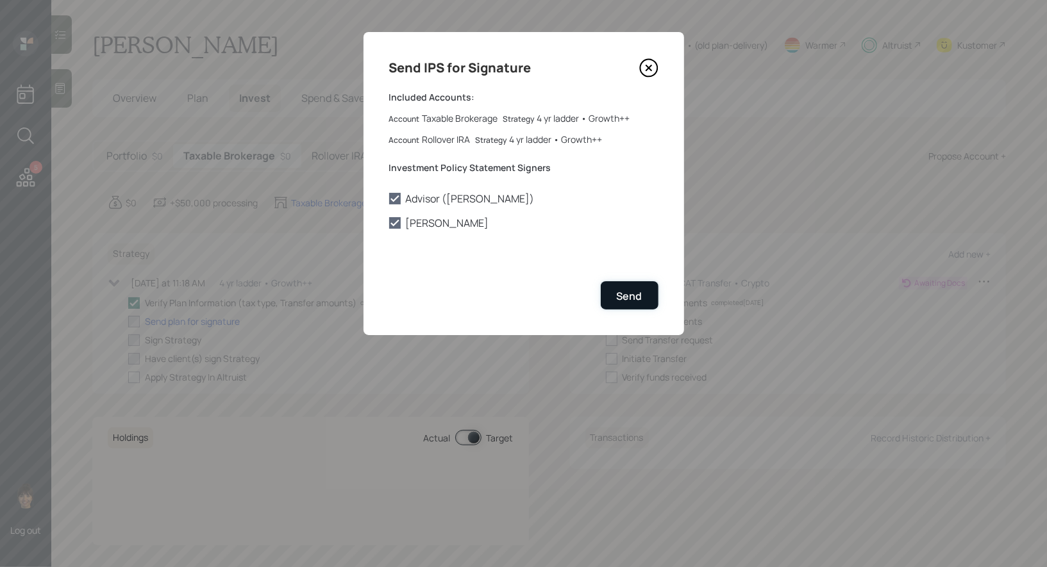
click at [630, 296] on div "Send" at bounding box center [630, 296] width 26 height 14
checkbox input "true"
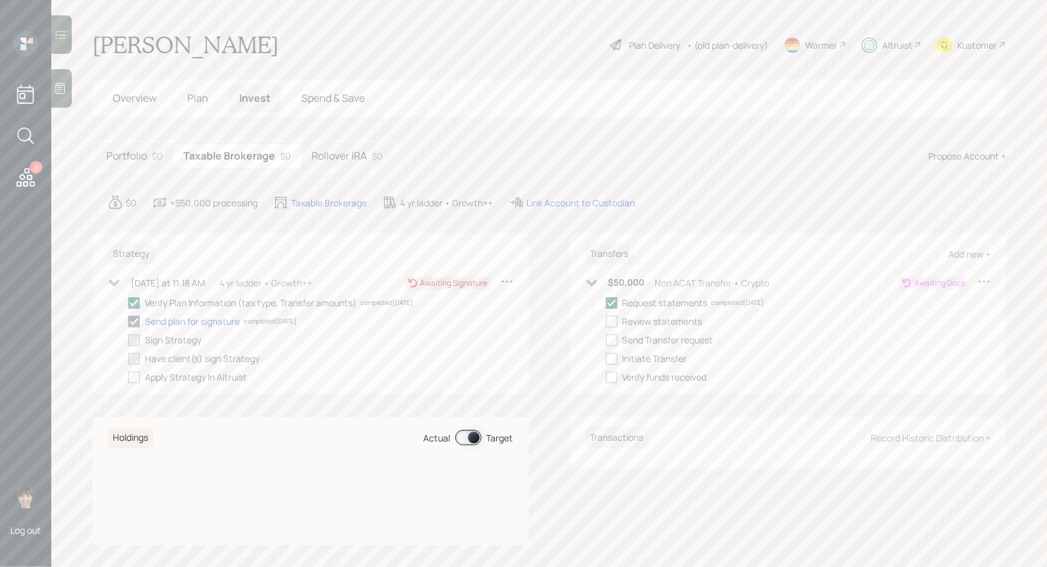
click at [199, 94] on span "Plan" at bounding box center [197, 98] width 21 height 14
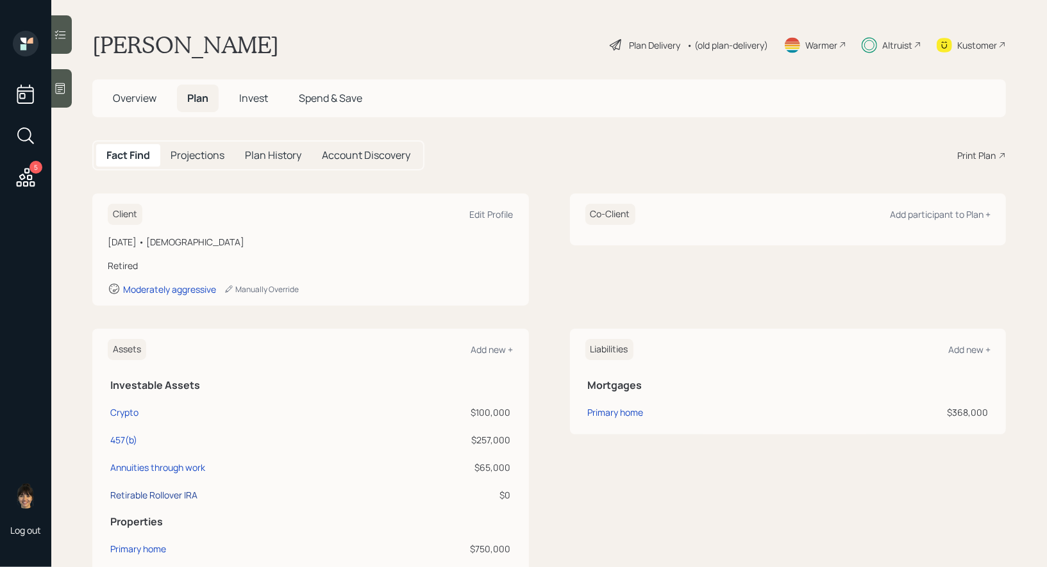
scroll to position [21, 0]
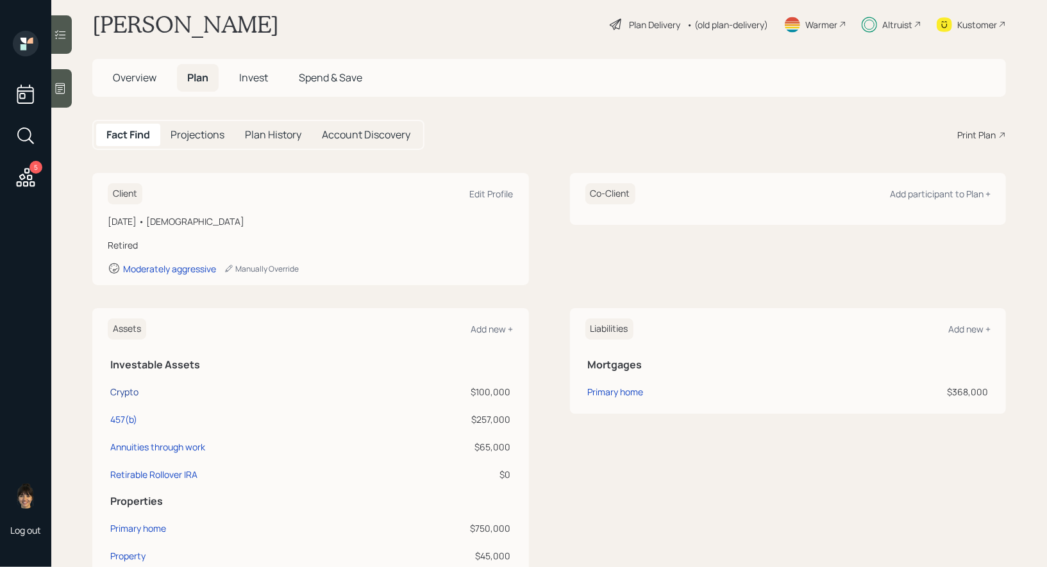
click at [126, 391] on div "Crypto" at bounding box center [124, 391] width 28 height 13
select select "taxable"
select select "balanced"
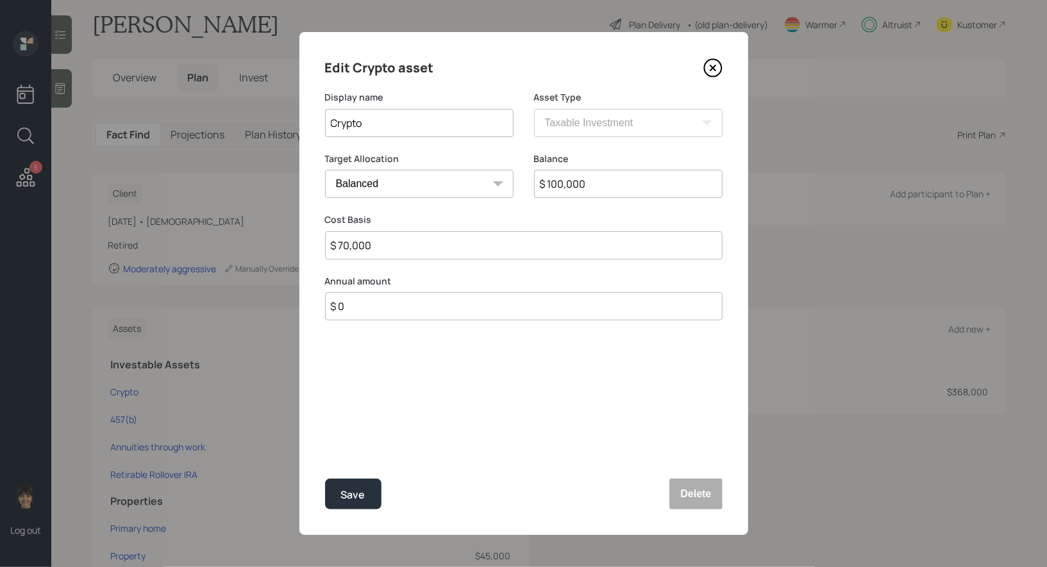
click at [604, 178] on input "$ 100,000" at bounding box center [628, 184] width 188 height 28
type input "$ 140,000"
click at [355, 496] on div "Save" at bounding box center [353, 495] width 24 height 17
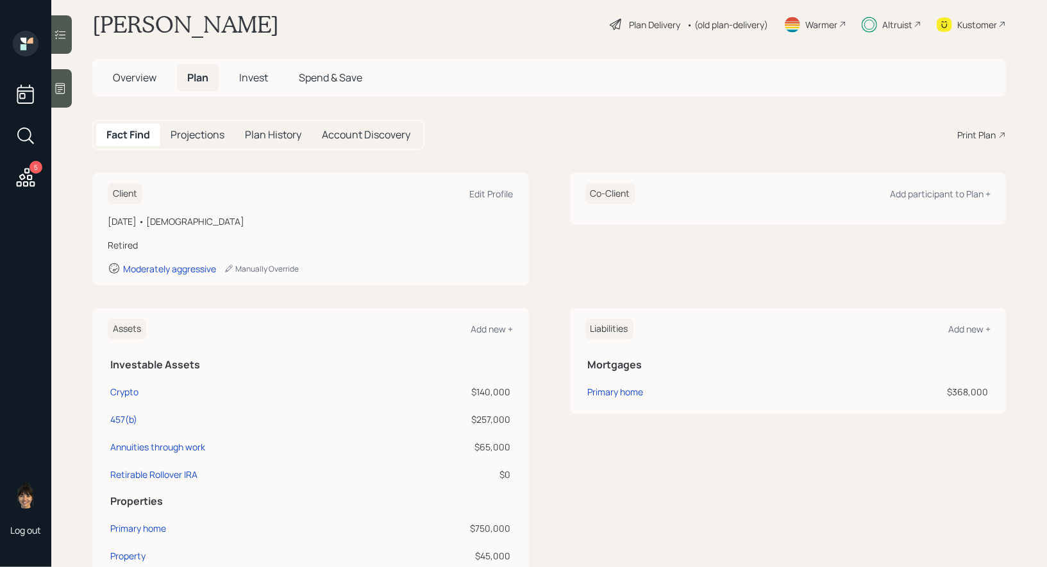
click at [249, 78] on span "Invest" at bounding box center [253, 78] width 29 height 14
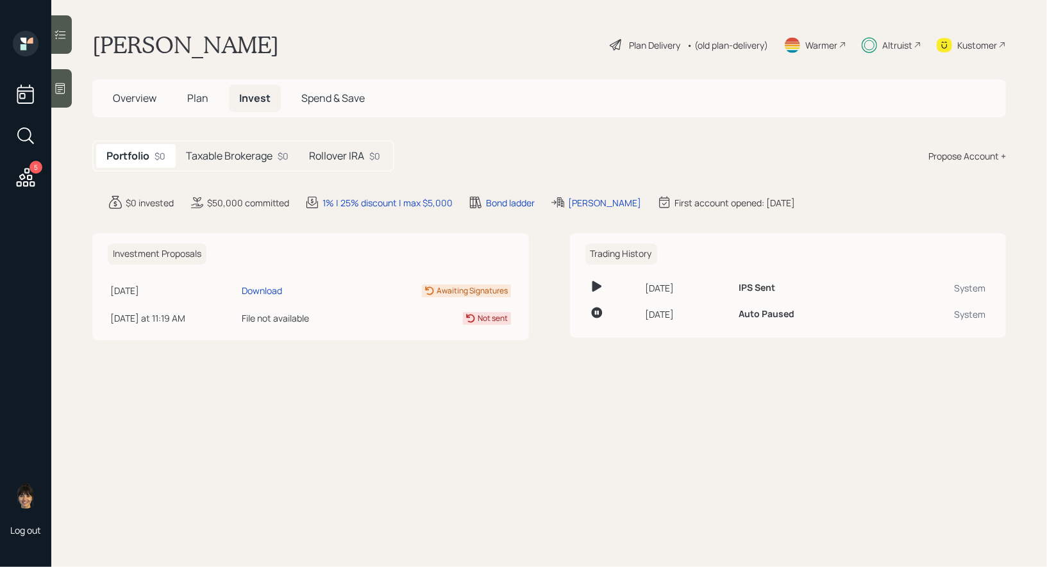
click at [342, 150] on h5 "Rollover IRA" at bounding box center [336, 156] width 55 height 12
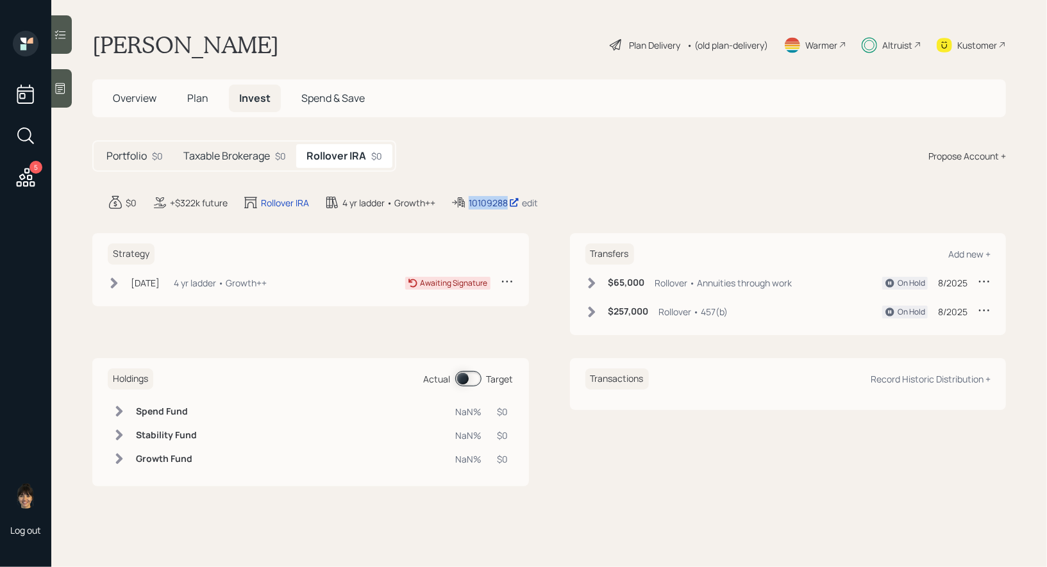
drag, startPoint x: 469, startPoint y: 202, endPoint x: 506, endPoint y: 202, distance: 37.8
click at [506, 202] on div "10109288 edit" at bounding box center [494, 202] width 87 height 15
copy div "10109288"
